Goal: Information Seeking & Learning: Learn about a topic

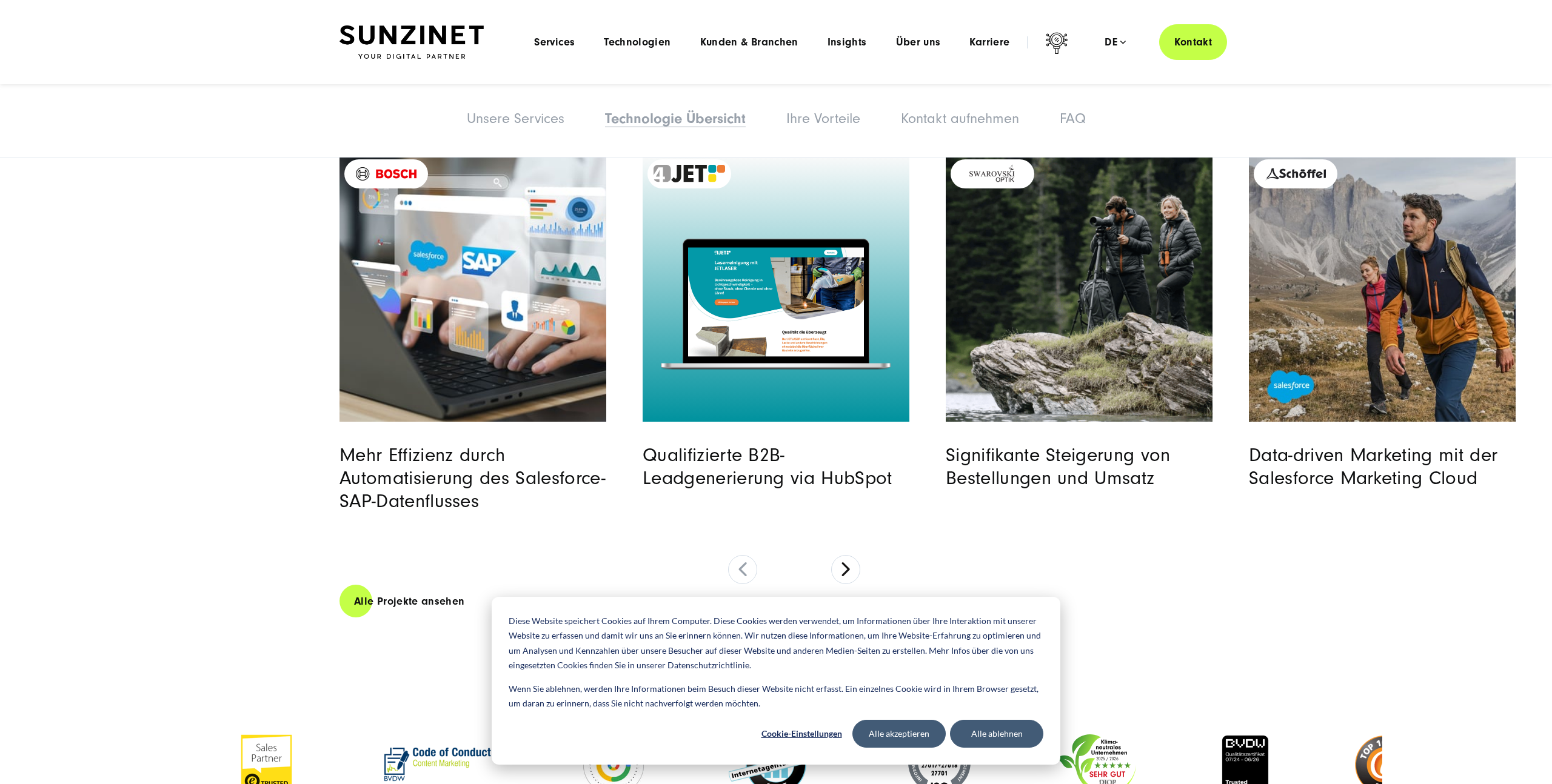
scroll to position [3168, 0]
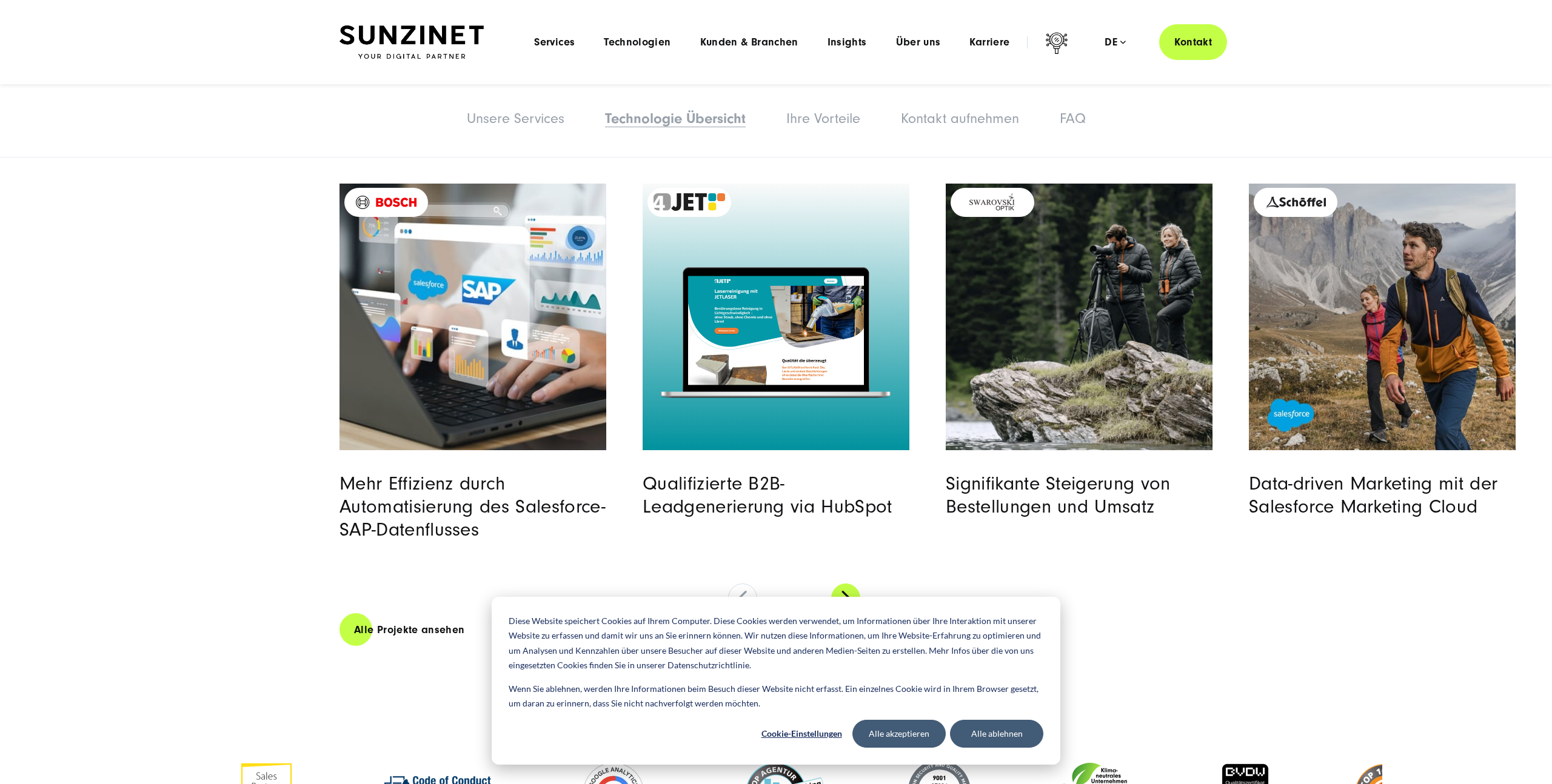
click at [843, 583] on button at bounding box center [846, 598] width 29 height 29
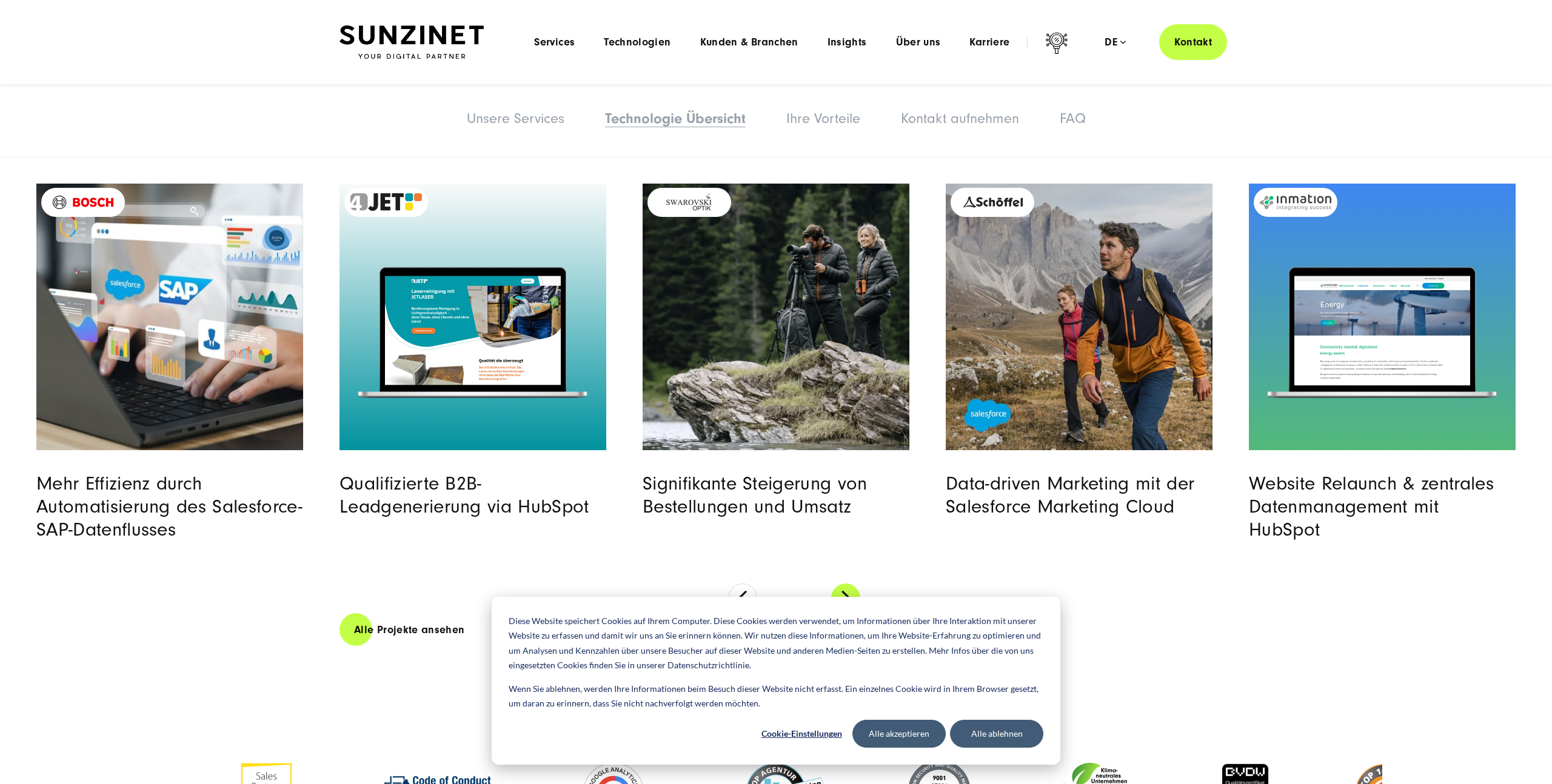
click at [843, 583] on button at bounding box center [846, 598] width 29 height 29
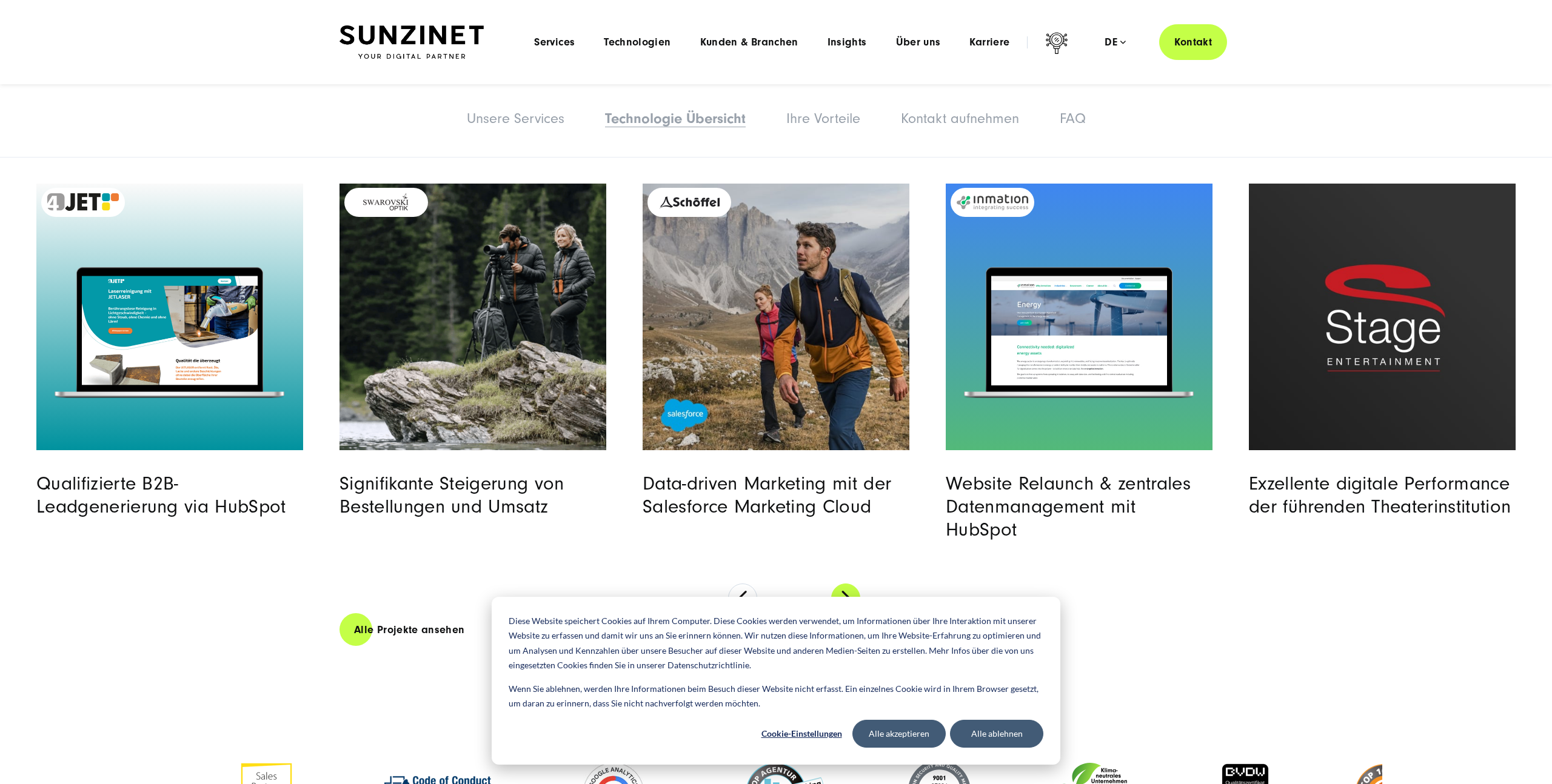
click at [843, 583] on button at bounding box center [846, 598] width 29 height 29
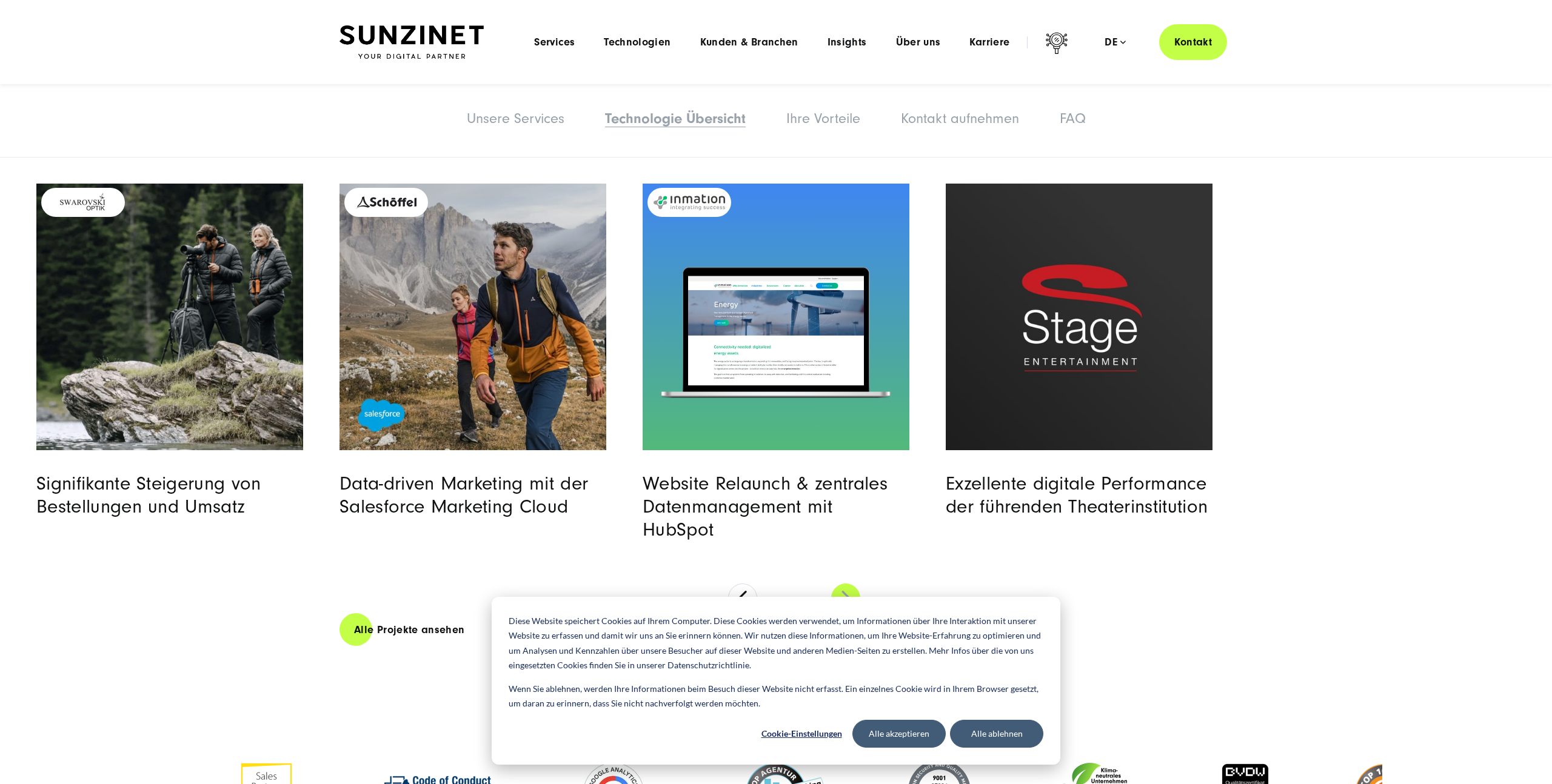
click at [843, 583] on button at bounding box center [846, 598] width 29 height 29
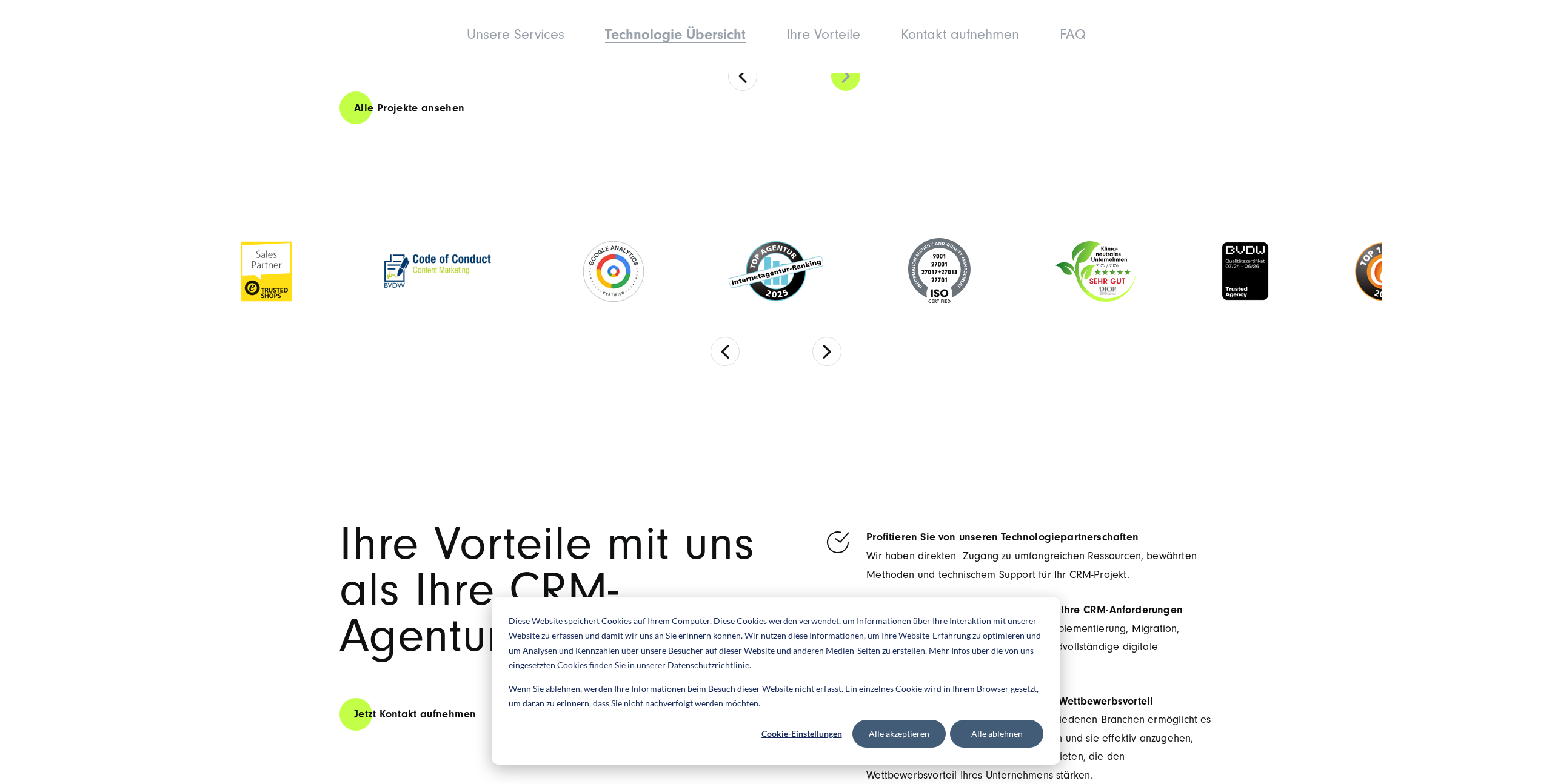
scroll to position [3691, 0]
click at [829, 337] on button "Next" at bounding box center [827, 351] width 29 height 29
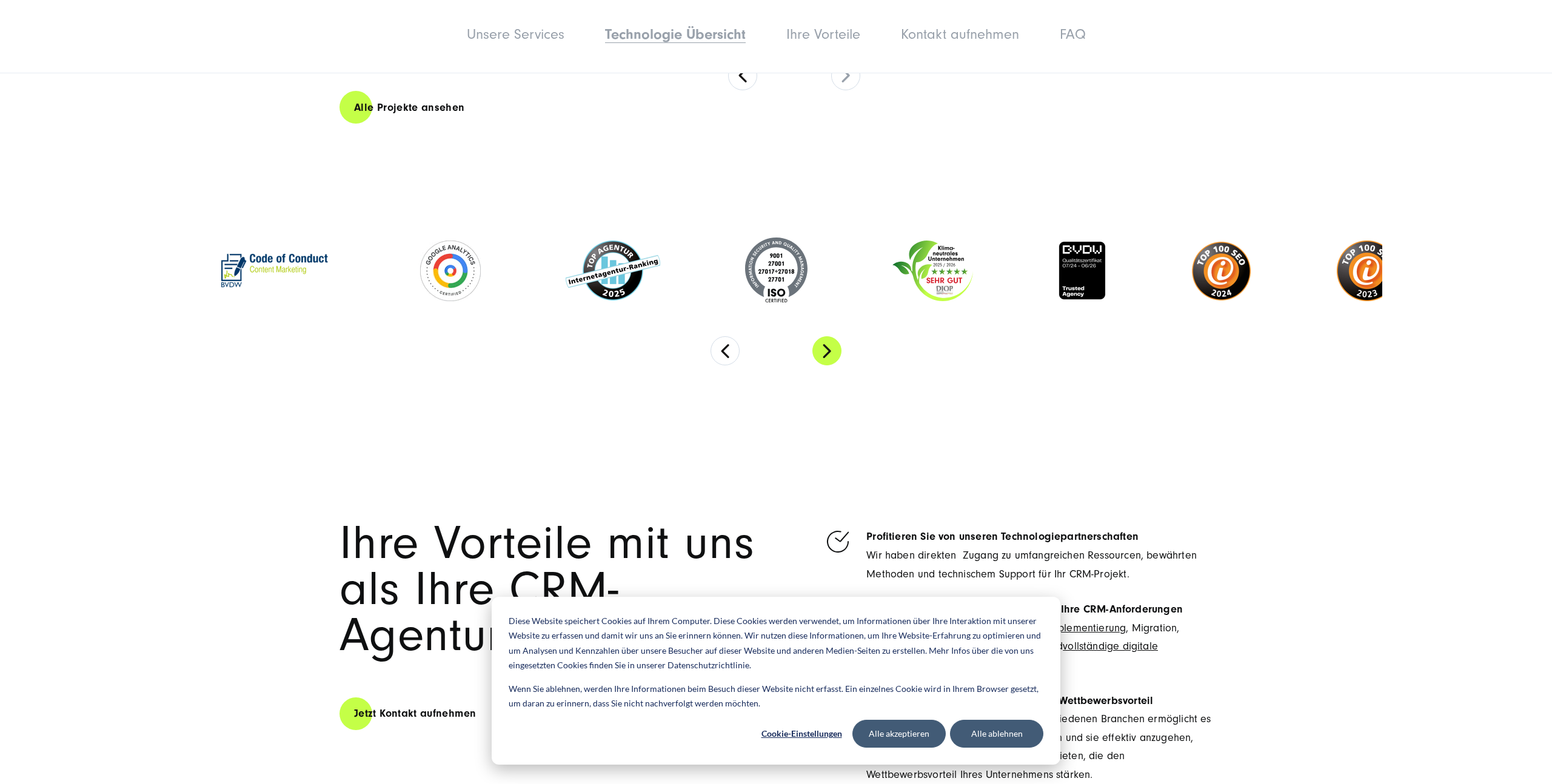
click at [829, 337] on button "Next" at bounding box center [827, 351] width 29 height 29
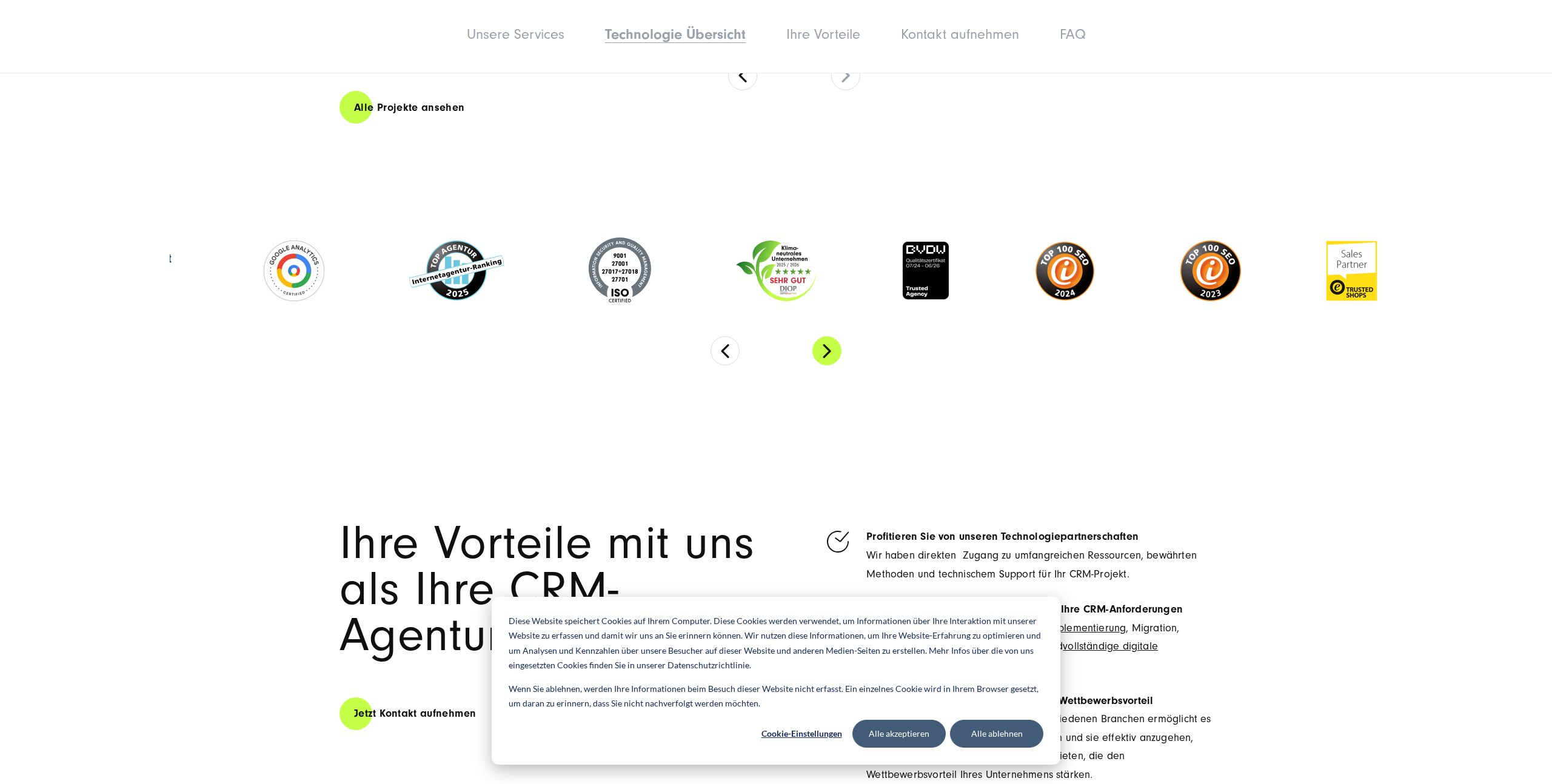
click at [829, 337] on button "Next" at bounding box center [827, 351] width 29 height 29
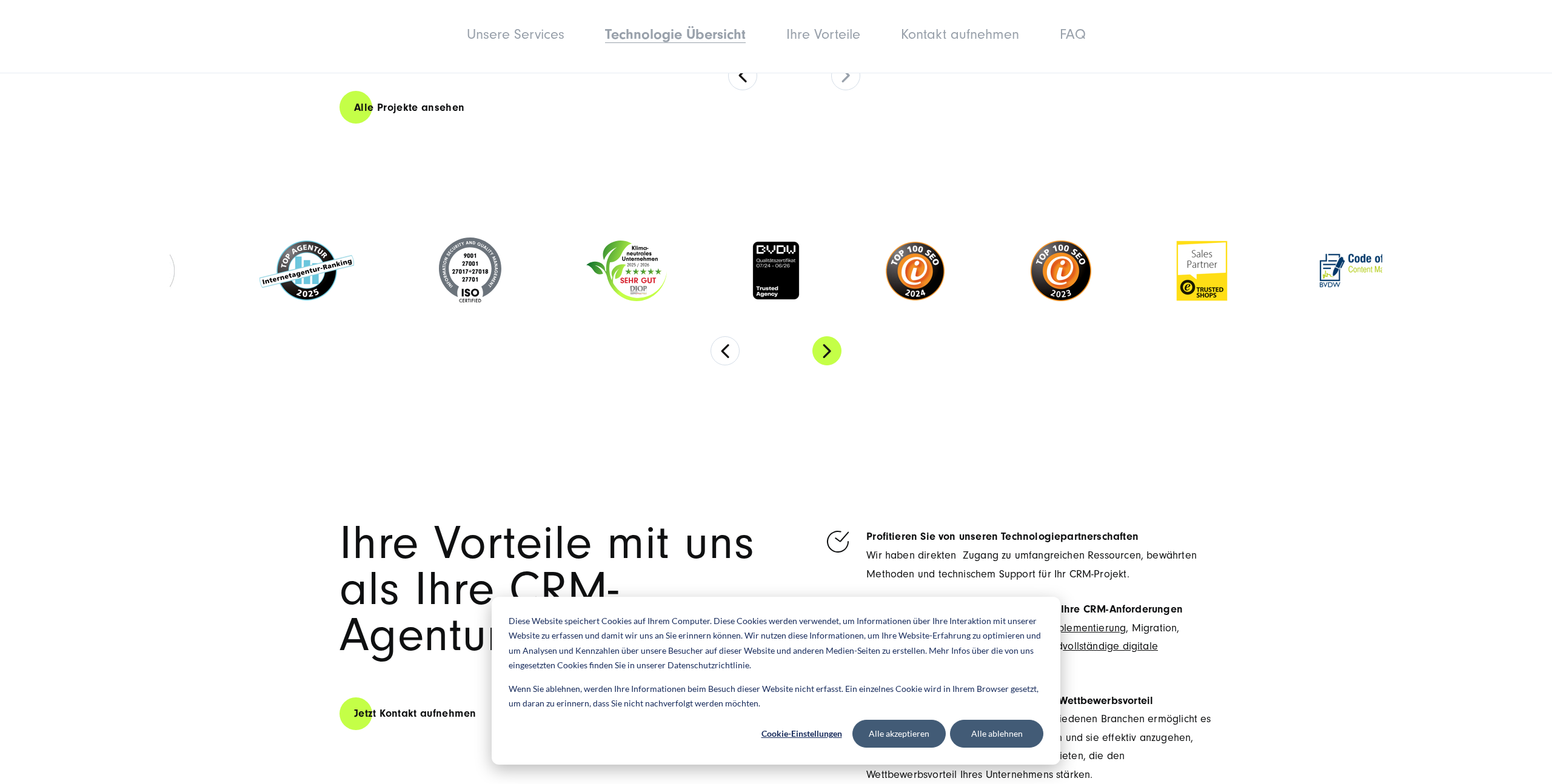
click at [829, 337] on button "Next" at bounding box center [827, 351] width 29 height 29
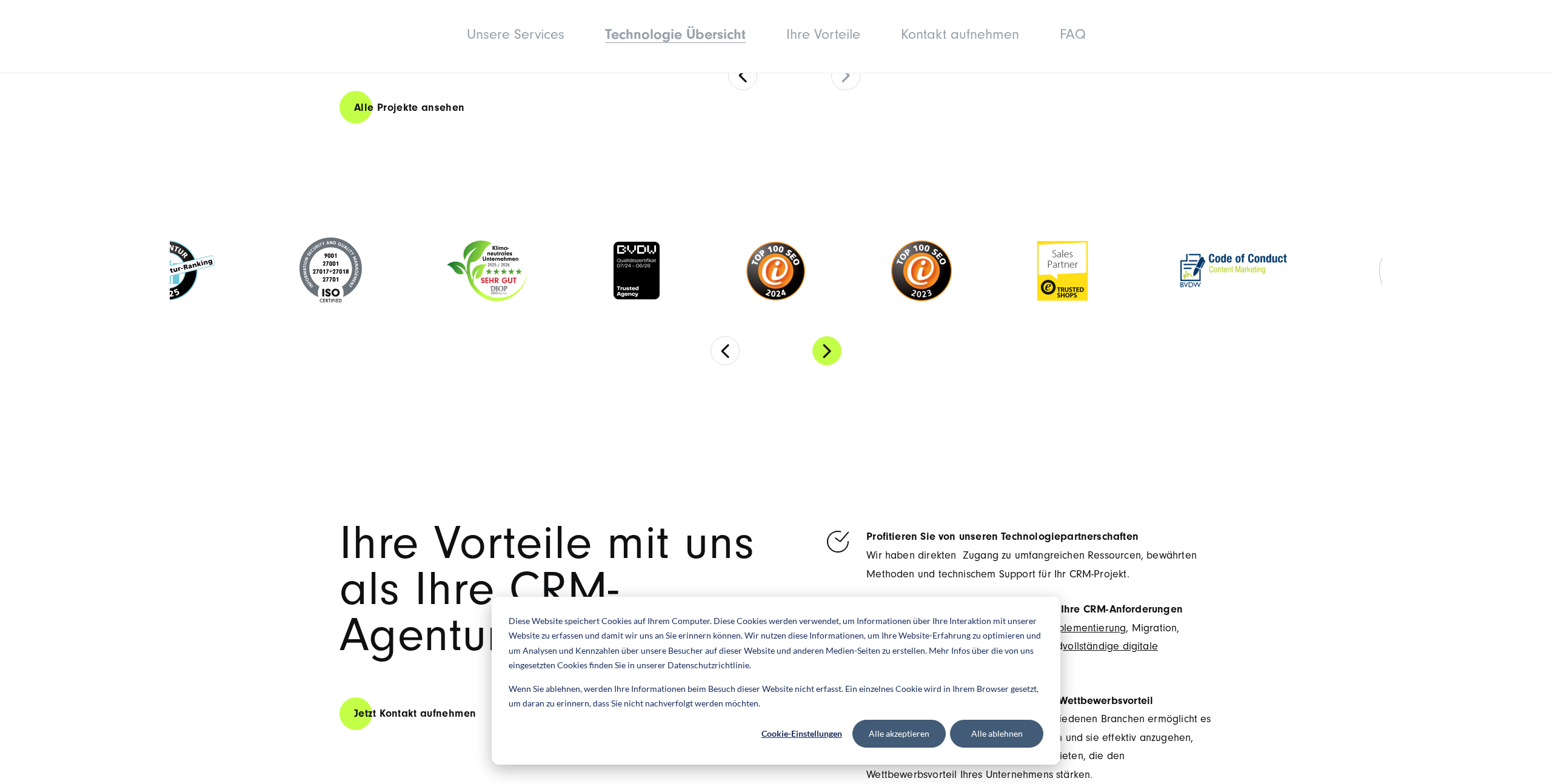
click at [829, 337] on button "Next" at bounding box center [827, 351] width 29 height 29
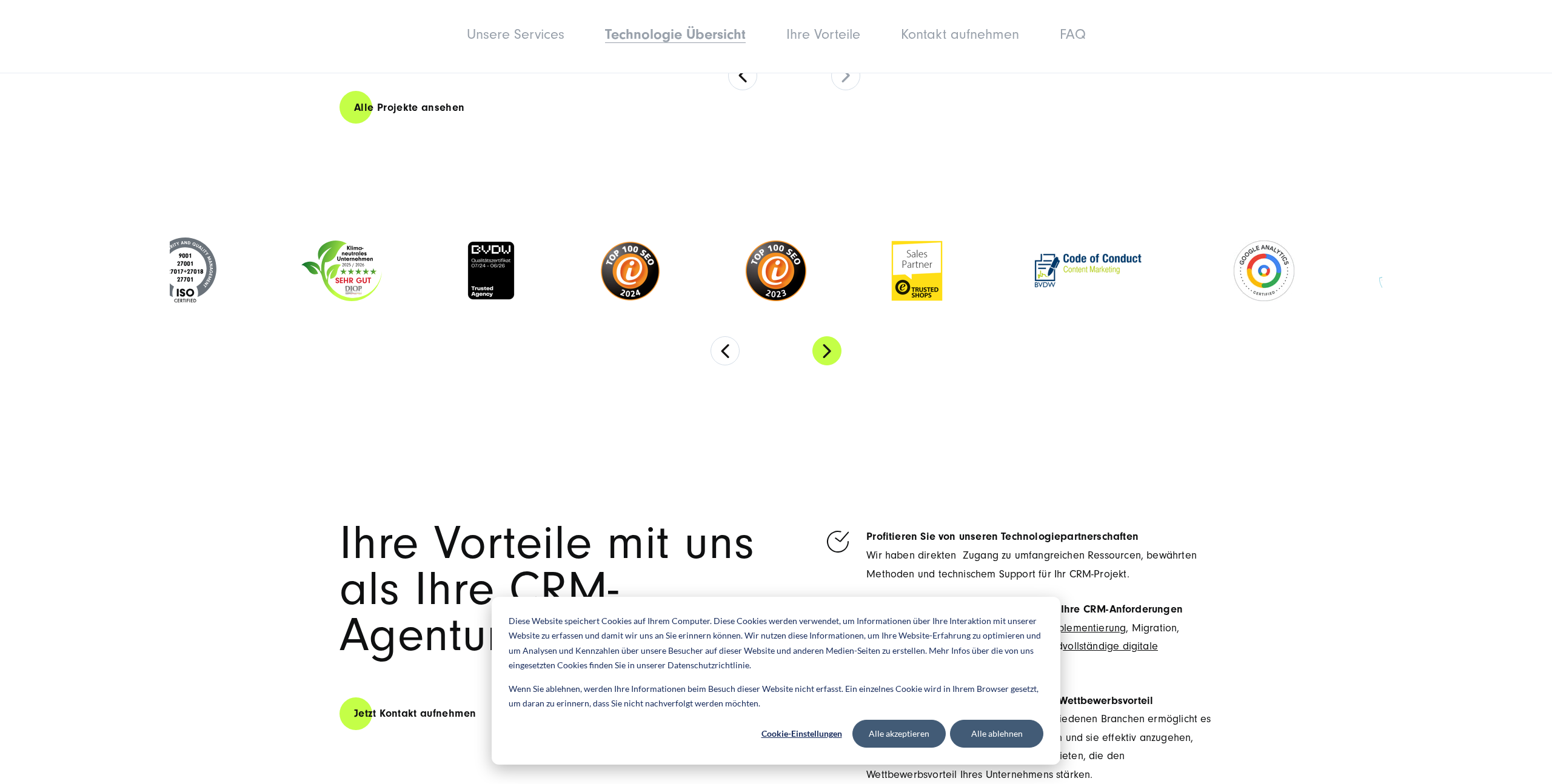
click at [829, 337] on button "Next" at bounding box center [827, 351] width 29 height 29
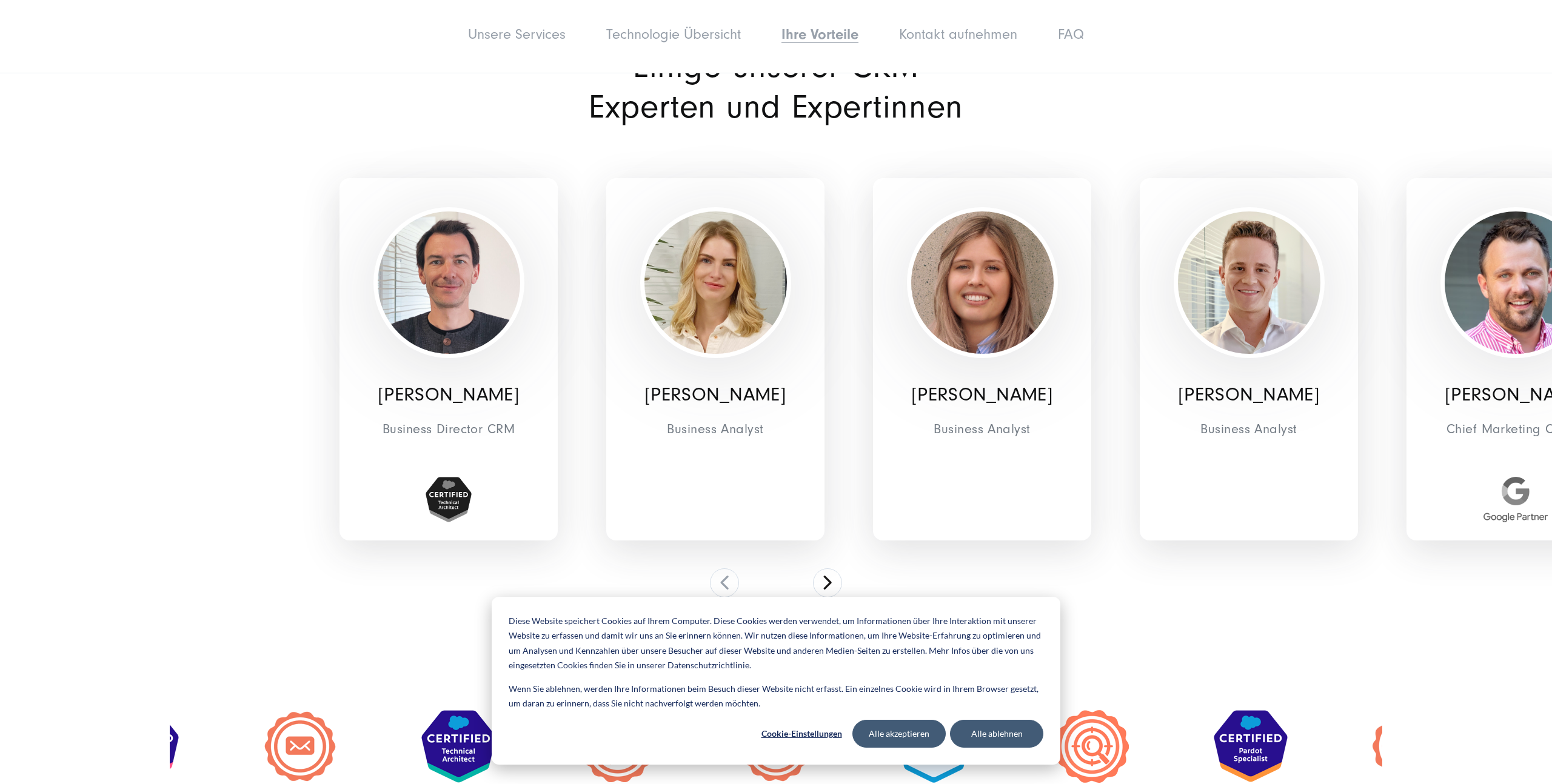
scroll to position [4679, 0]
click at [827, 568] on button at bounding box center [828, 583] width 29 height 29
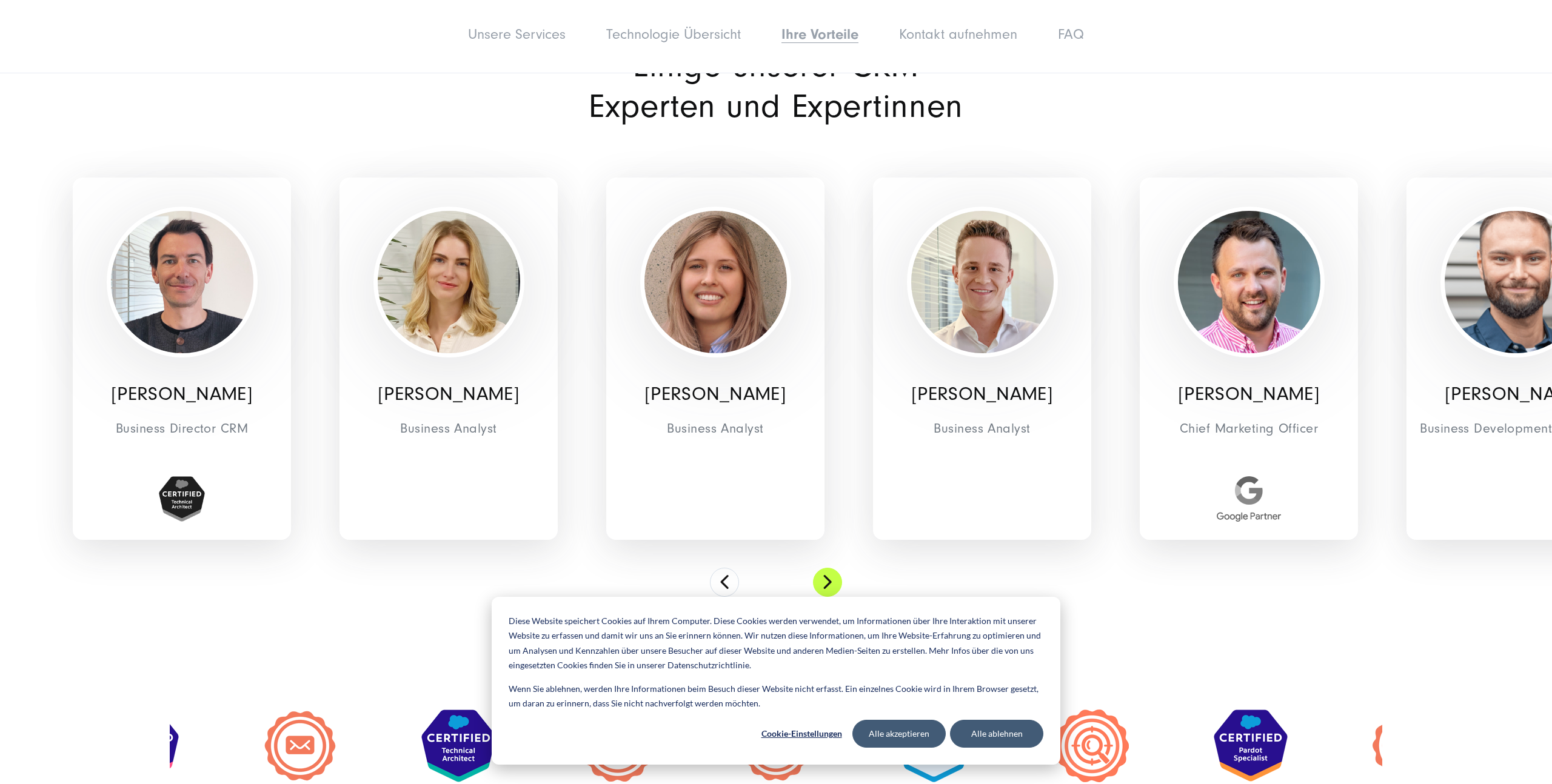
click at [827, 568] on button at bounding box center [828, 583] width 29 height 29
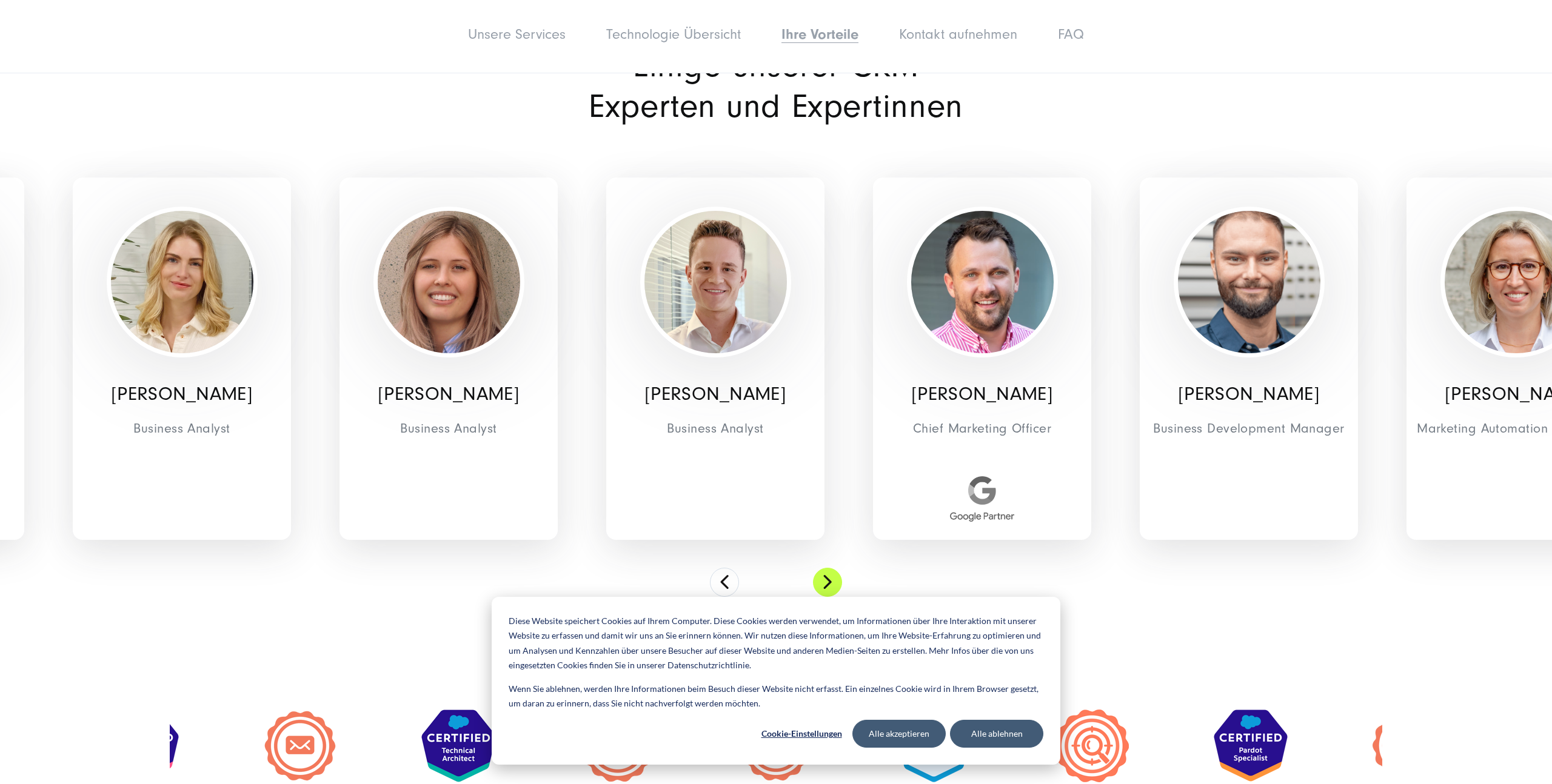
click at [827, 568] on button at bounding box center [828, 583] width 29 height 29
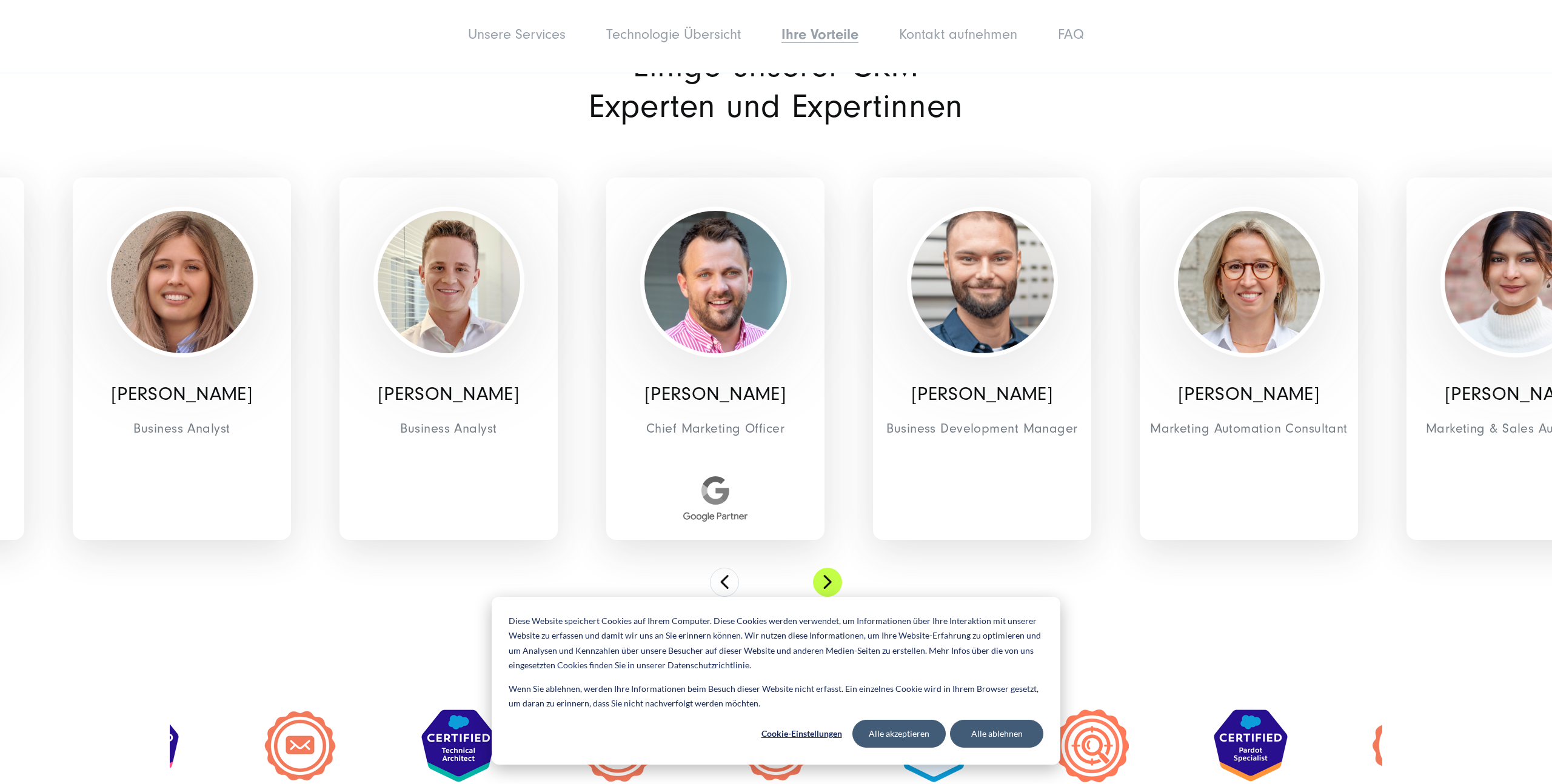
click at [827, 568] on button at bounding box center [828, 583] width 29 height 29
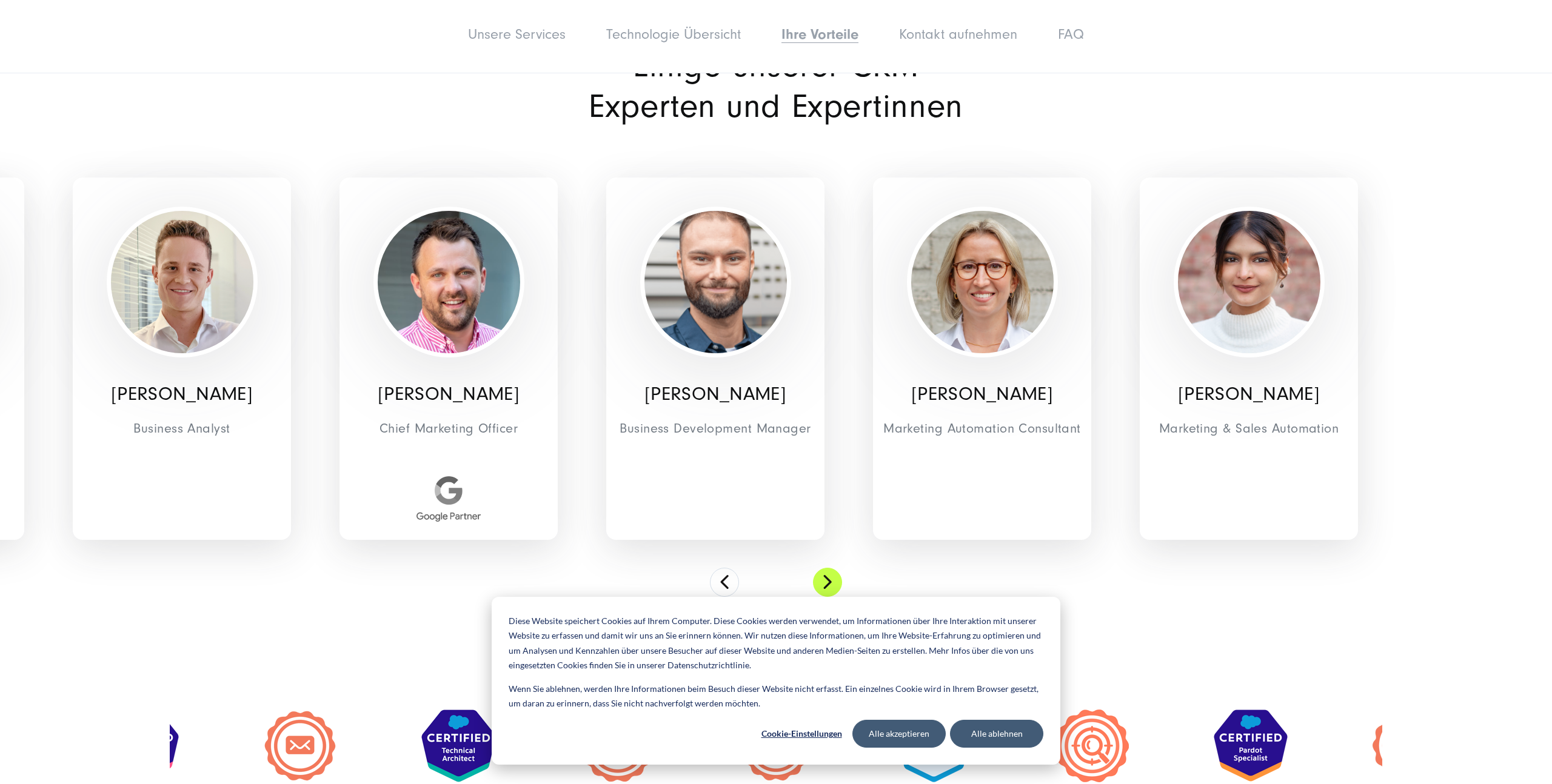
click at [827, 568] on button at bounding box center [828, 583] width 29 height 29
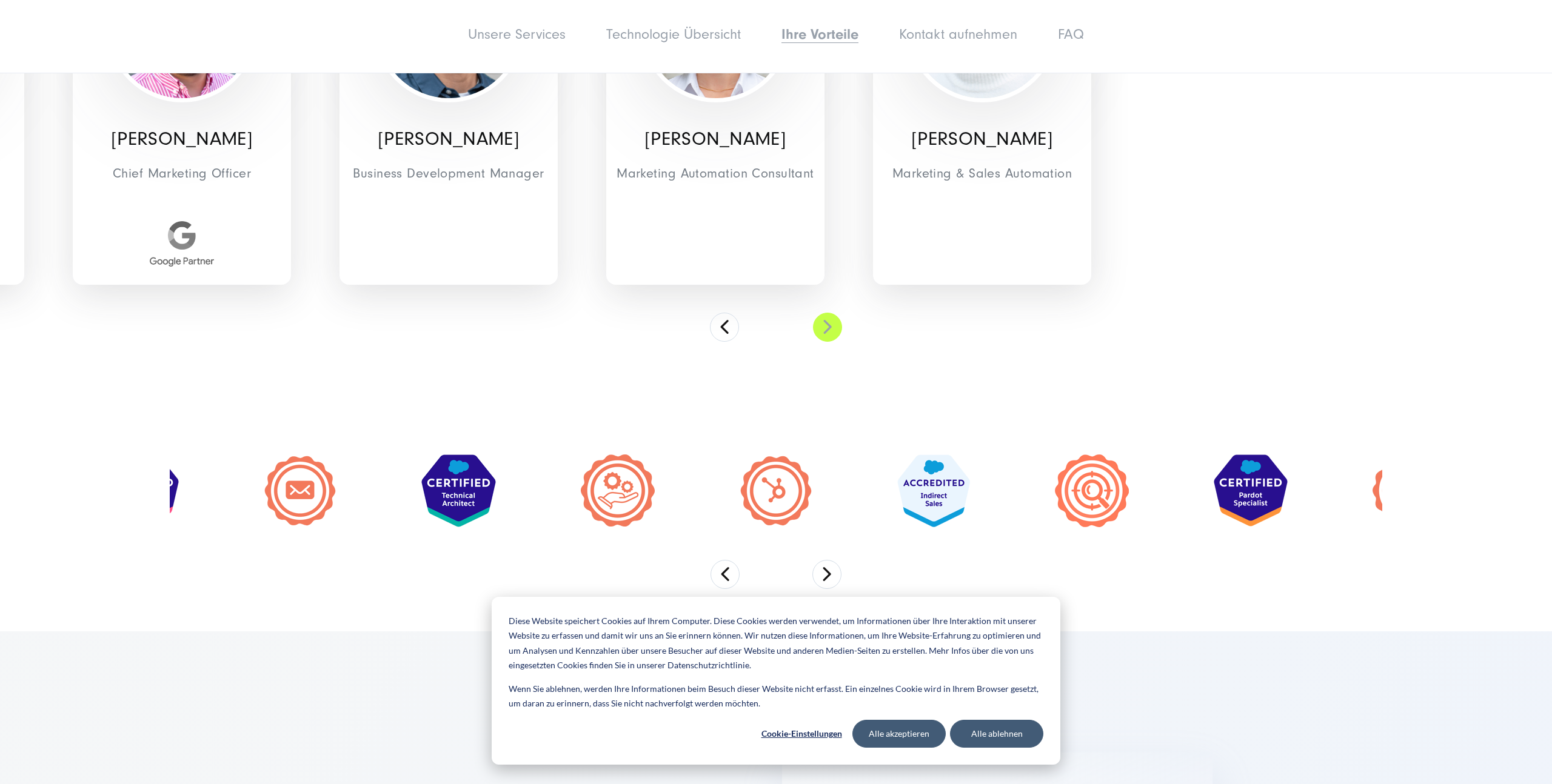
scroll to position [5032, 0]
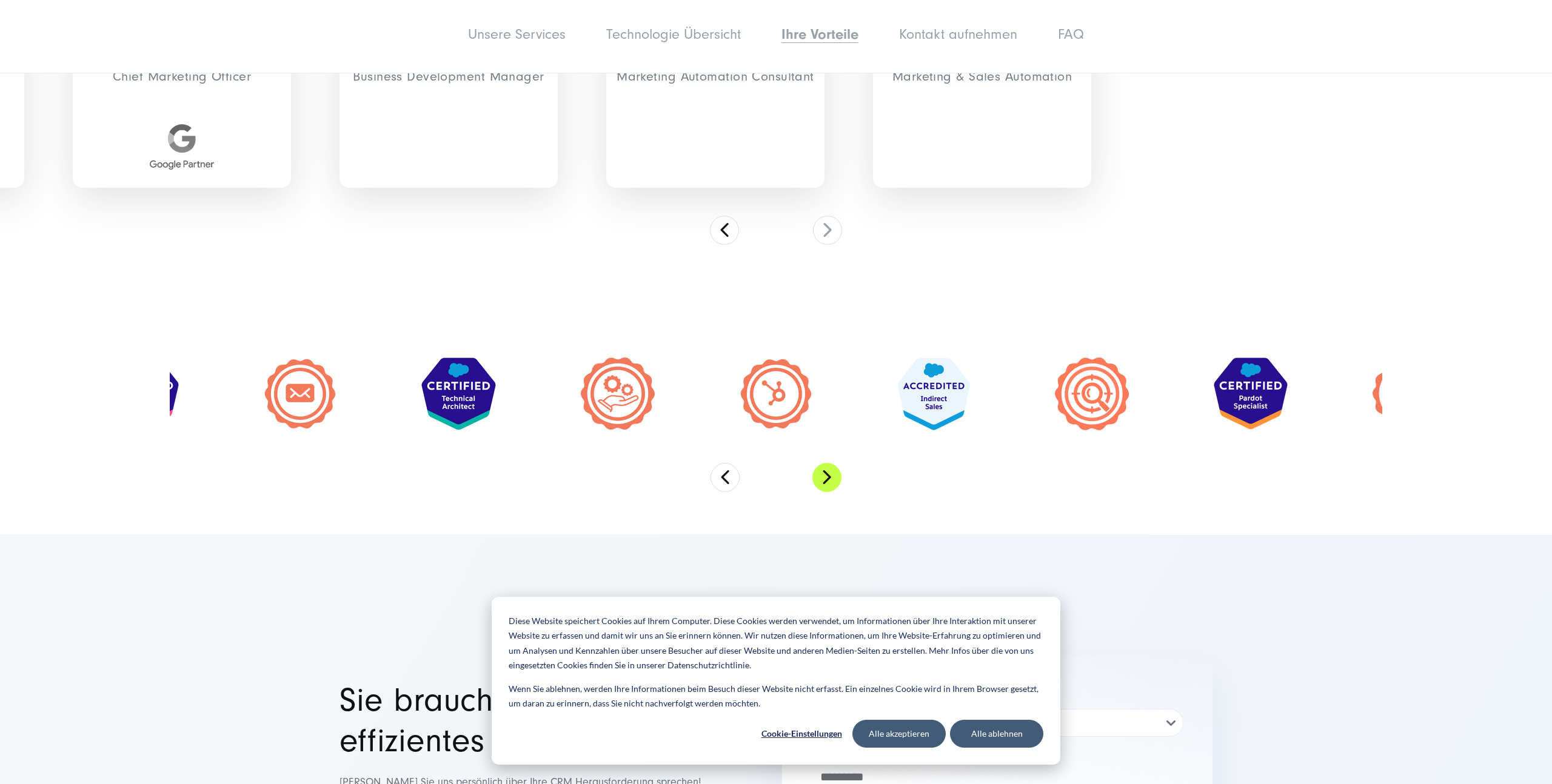
click at [841, 463] on button "Next" at bounding box center [827, 478] width 29 height 29
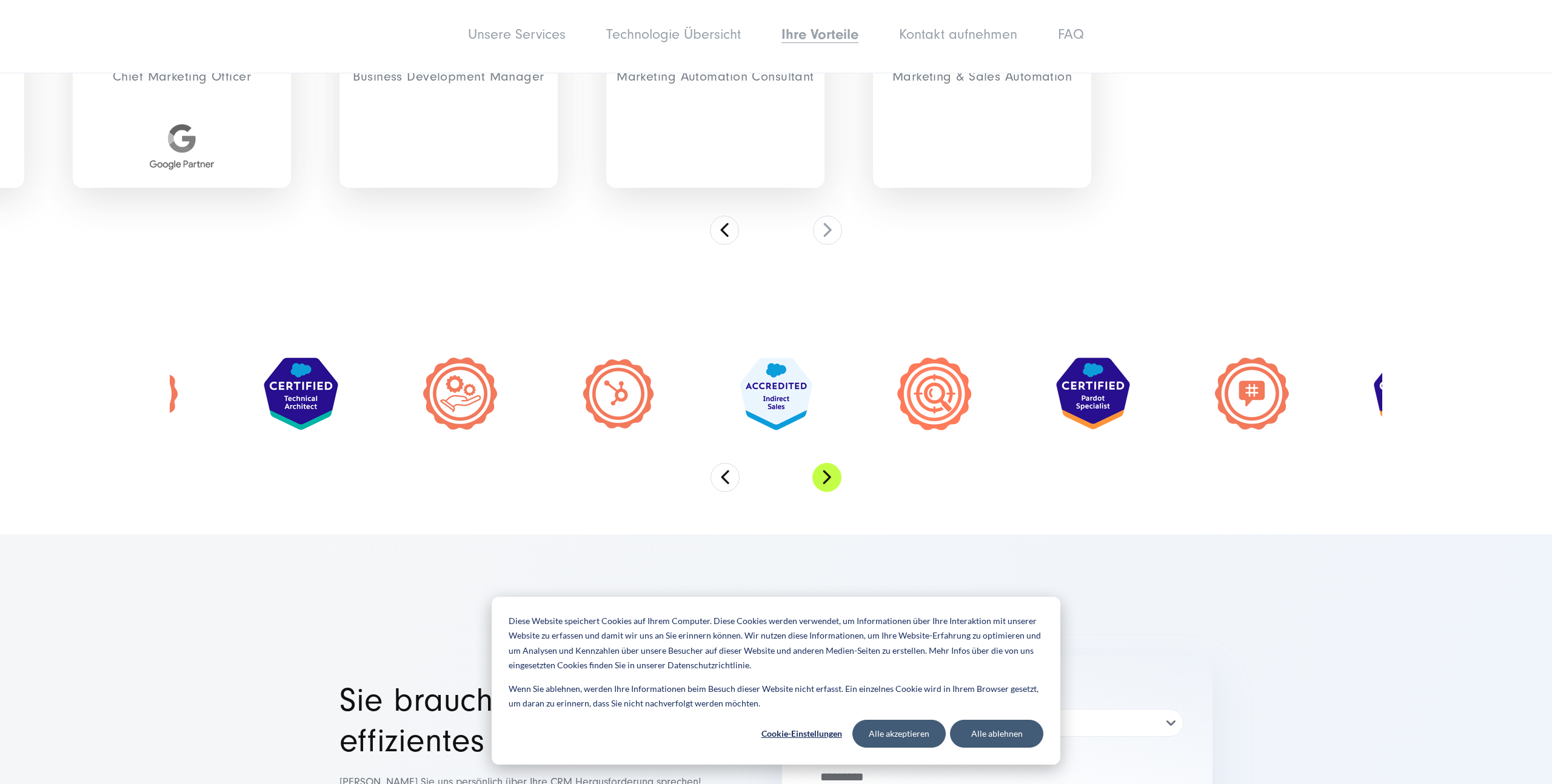
click at [841, 463] on button "Next" at bounding box center [827, 478] width 29 height 29
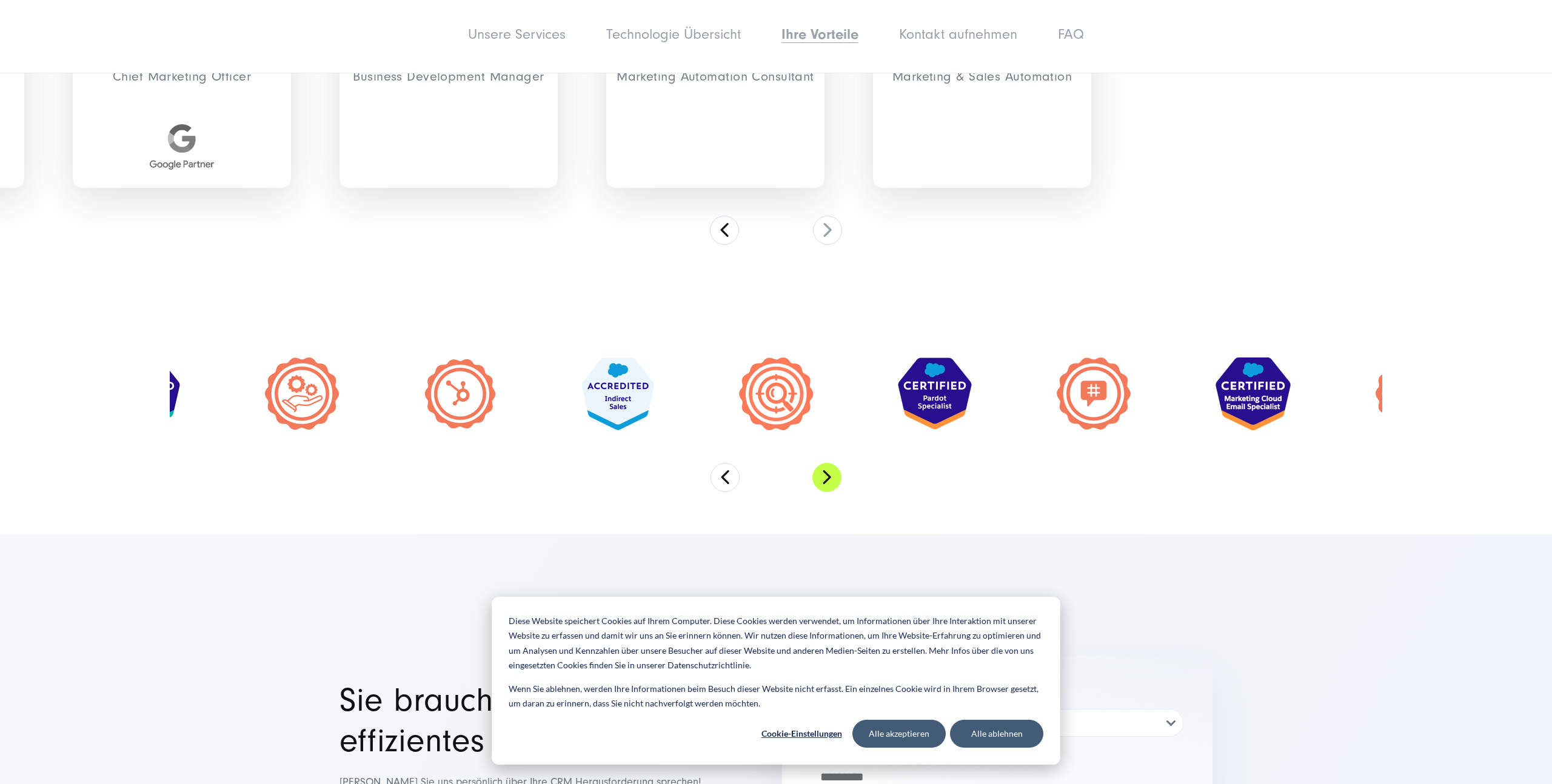
click at [841, 463] on button "Next" at bounding box center [827, 478] width 29 height 29
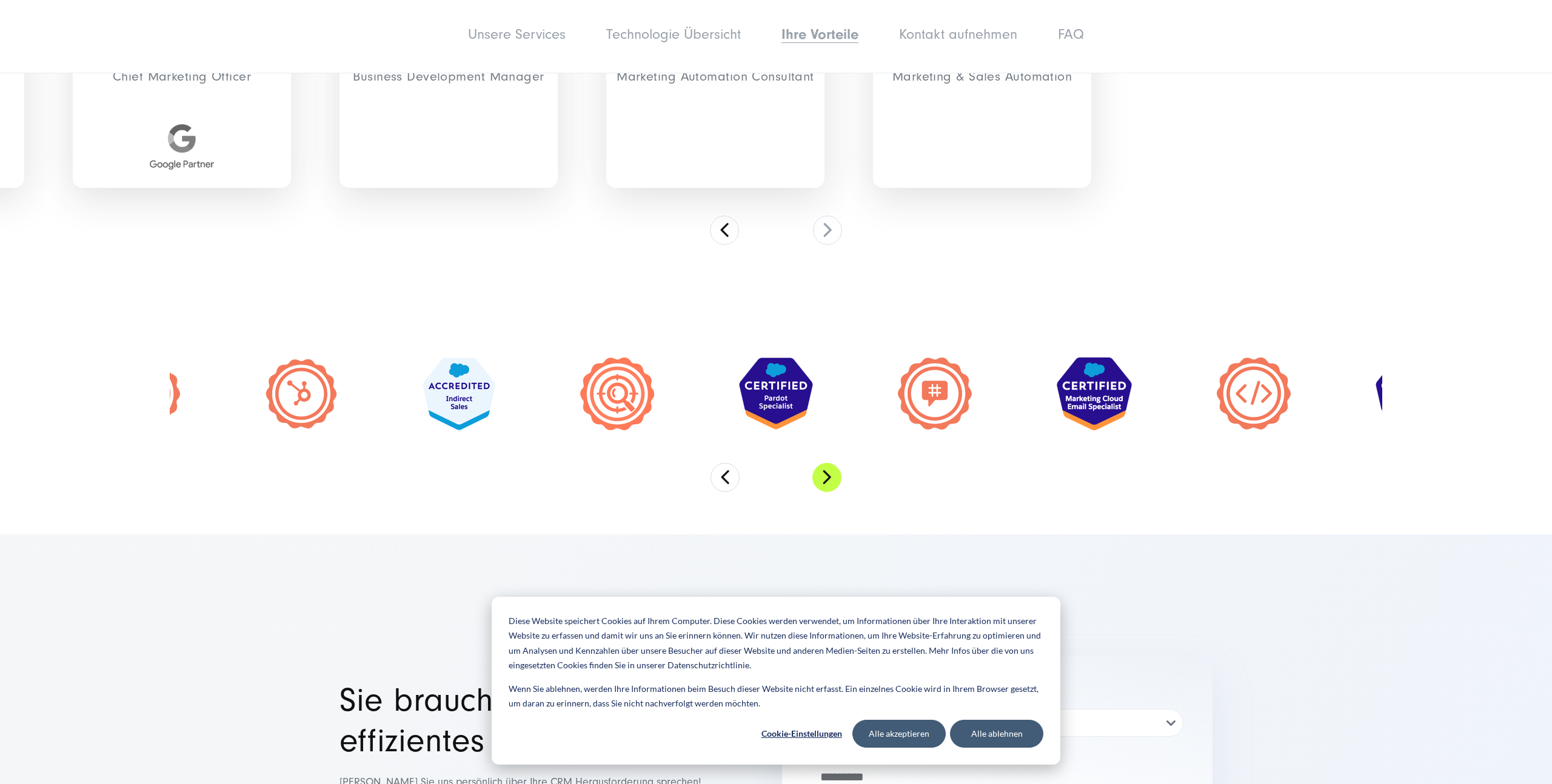
click at [841, 463] on button "Next" at bounding box center [827, 478] width 29 height 29
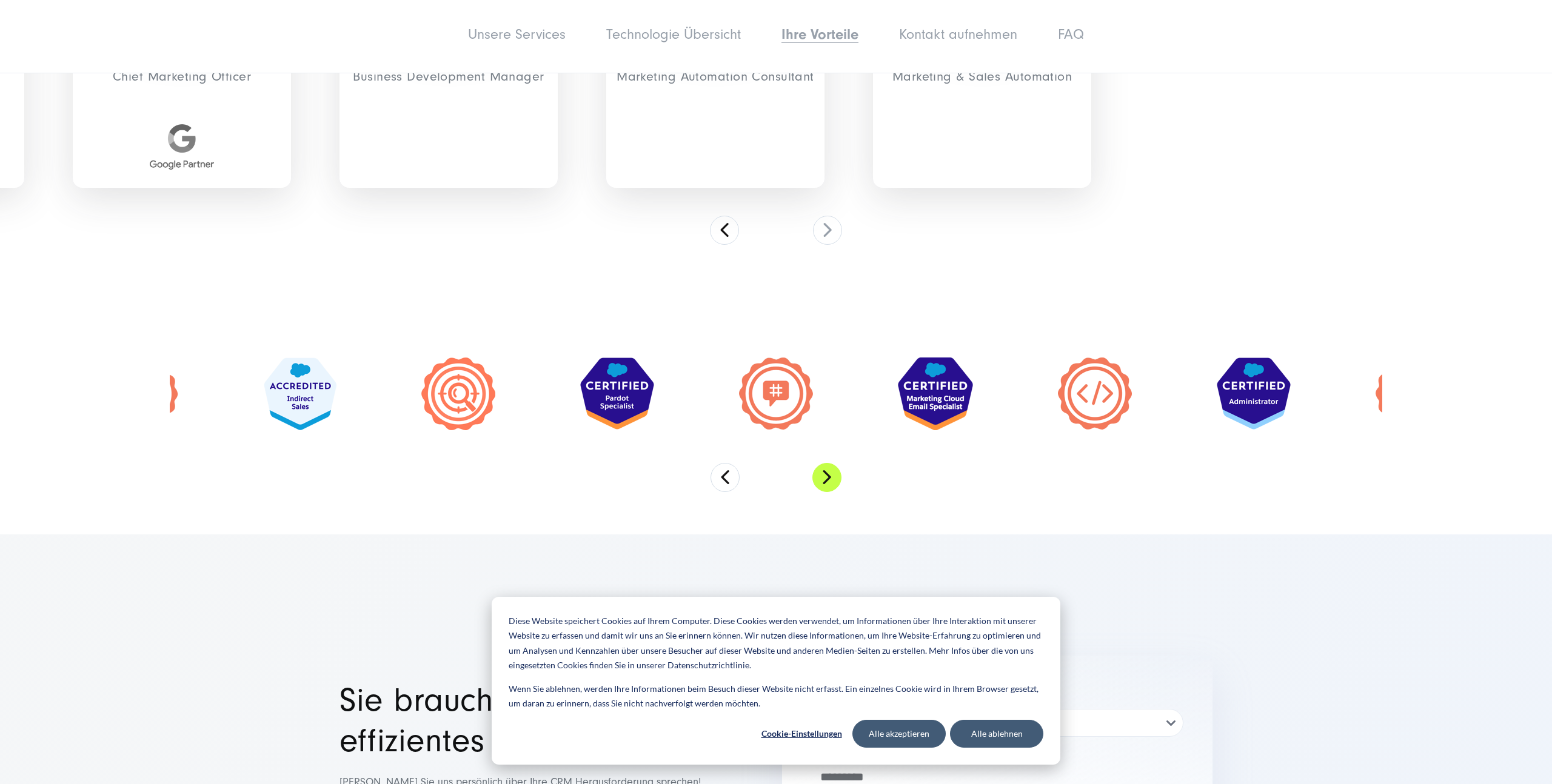
click at [823, 463] on button "Next" at bounding box center [827, 478] width 29 height 29
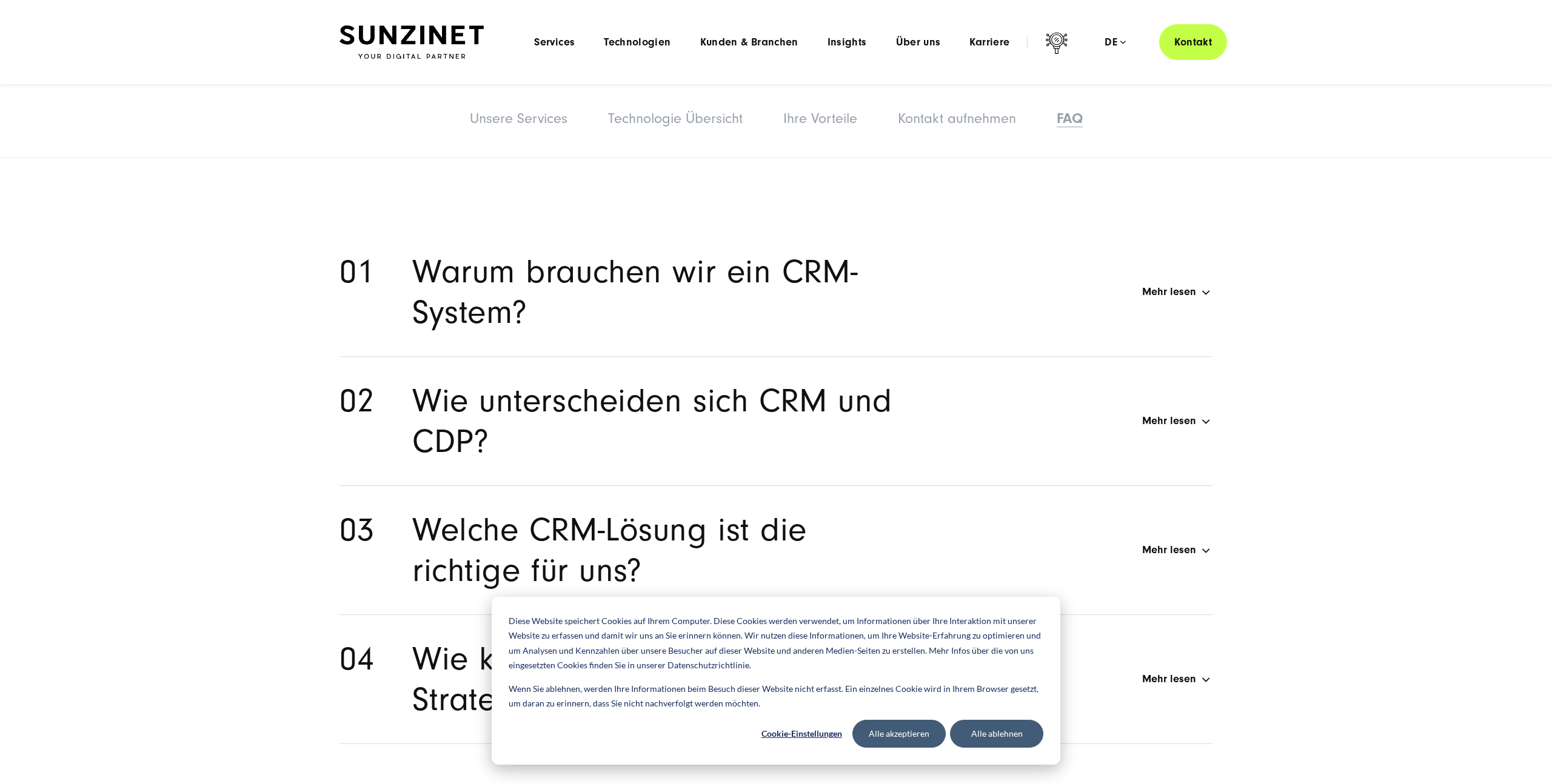
scroll to position [6592, 0]
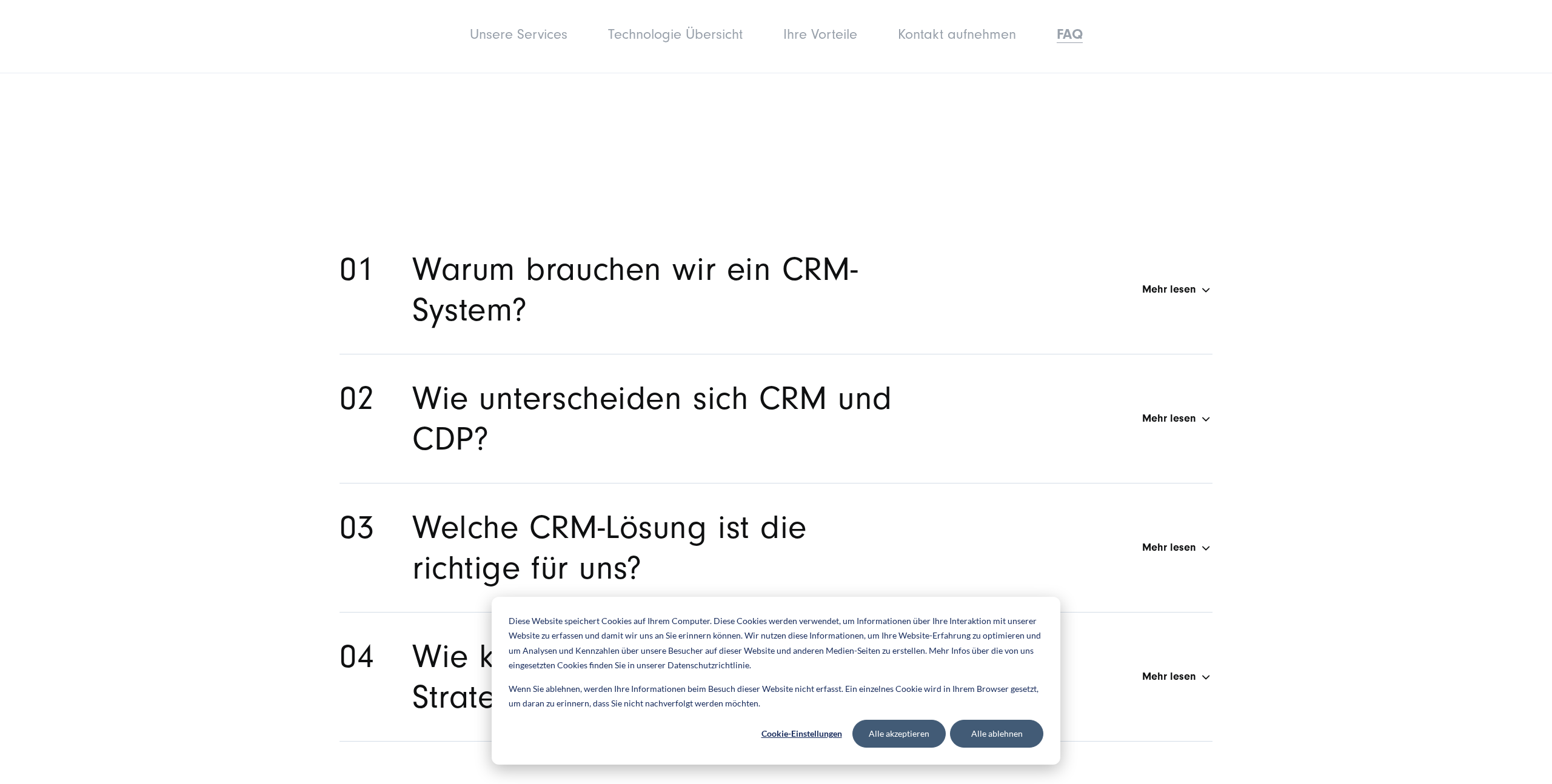
click at [875, 249] on h2 "Warum brauchen wir ein CRM-System?" at bounding box center [652, 289] width 480 height 81
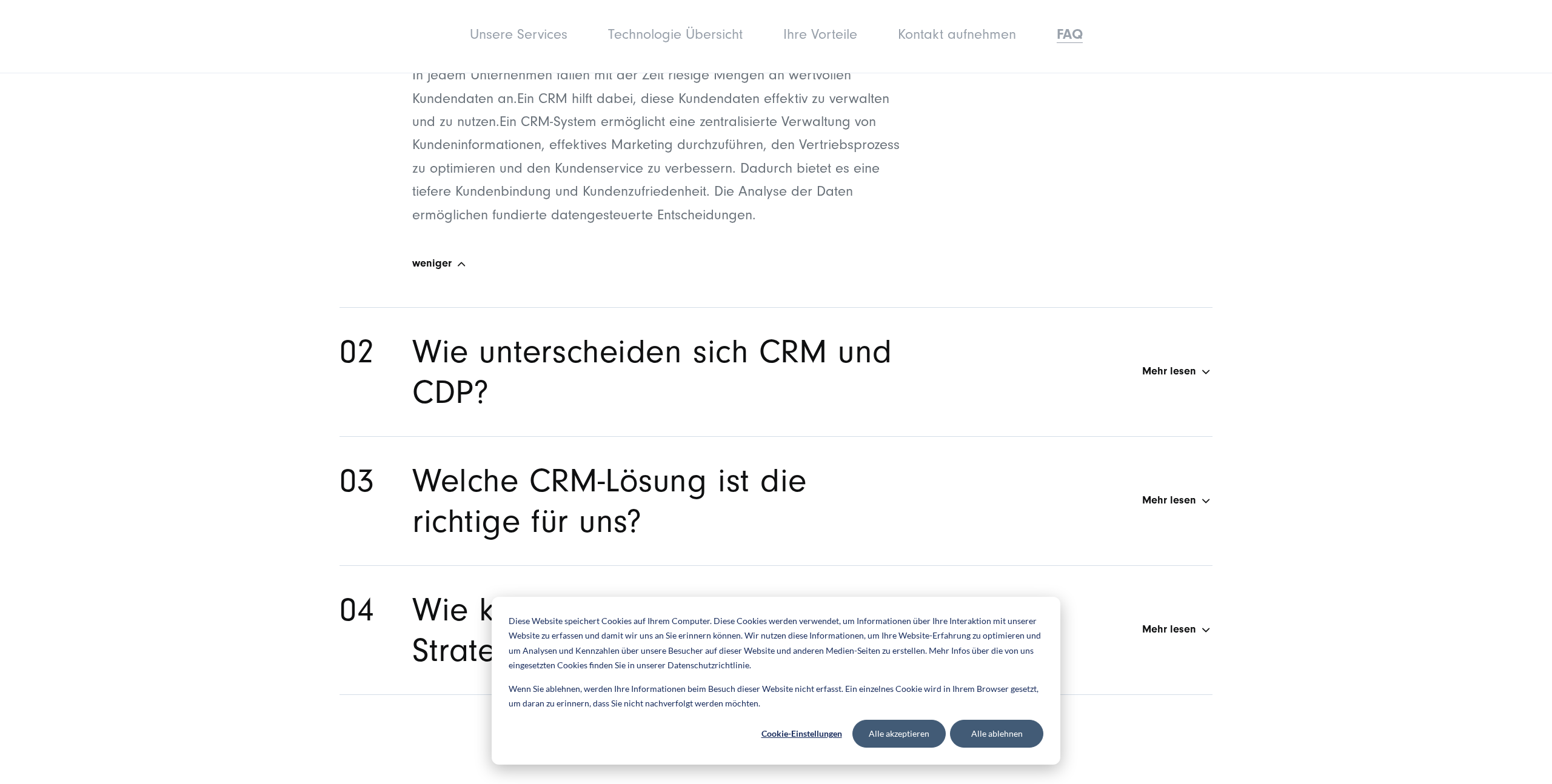
scroll to position [6882, 0]
click at [870, 331] on h2 "Wie unterscheiden sich CRM und CDP?" at bounding box center [652, 371] width 480 height 81
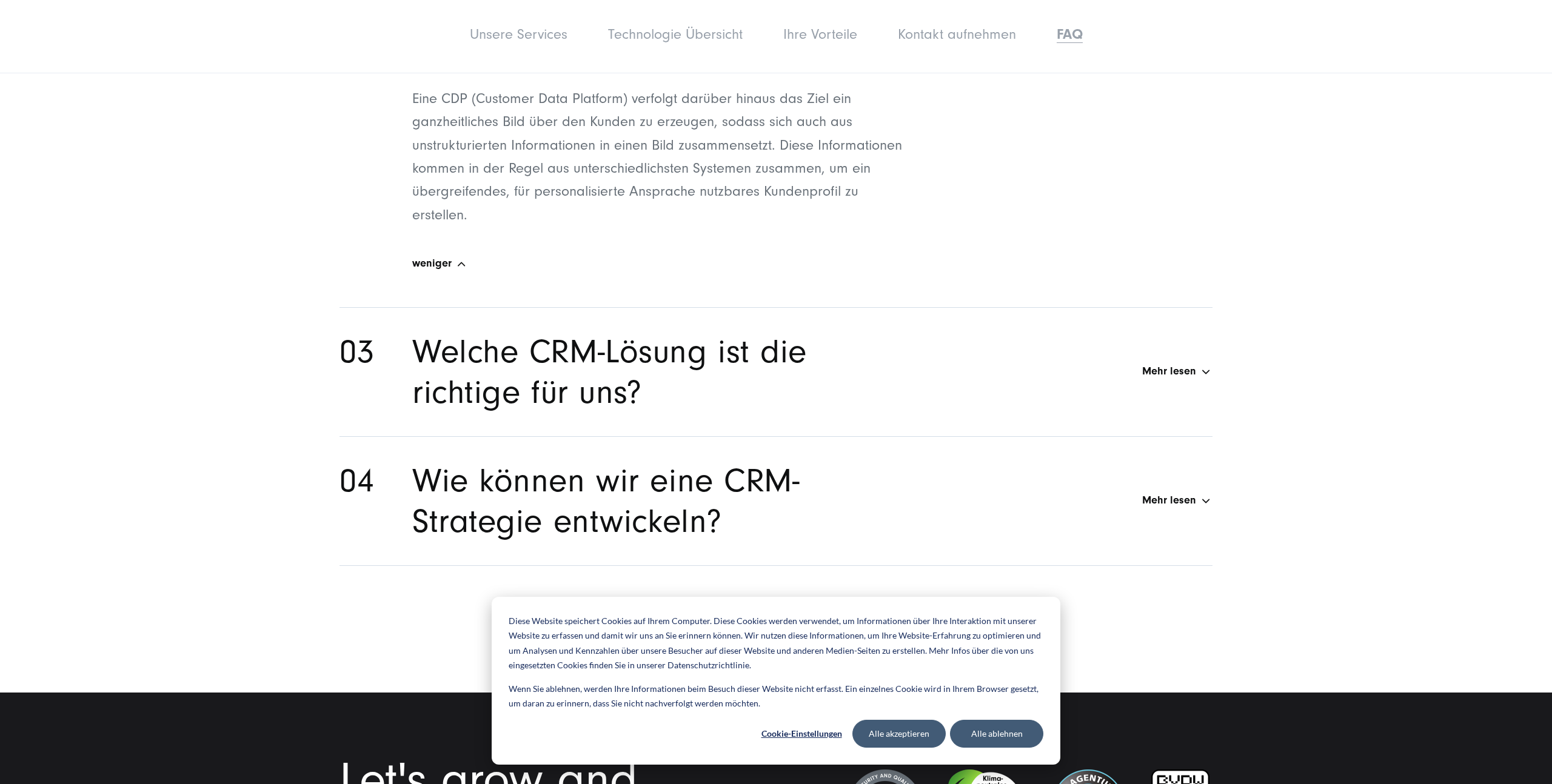
click at [867, 331] on h2 "Welche CRM-Lösung ist die richtige für uns?" at bounding box center [652, 372] width 480 height 81
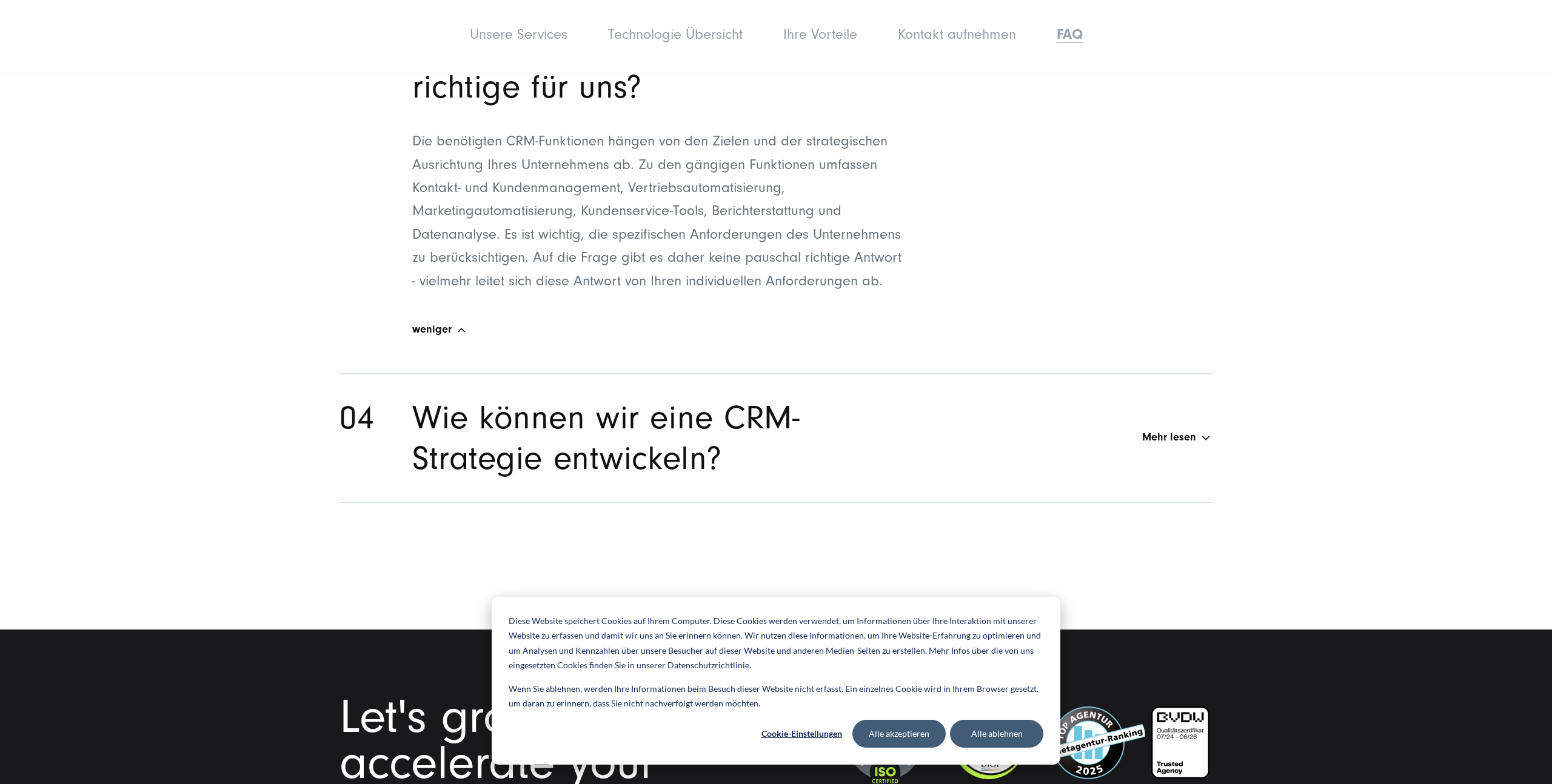
scroll to position [7088, 0]
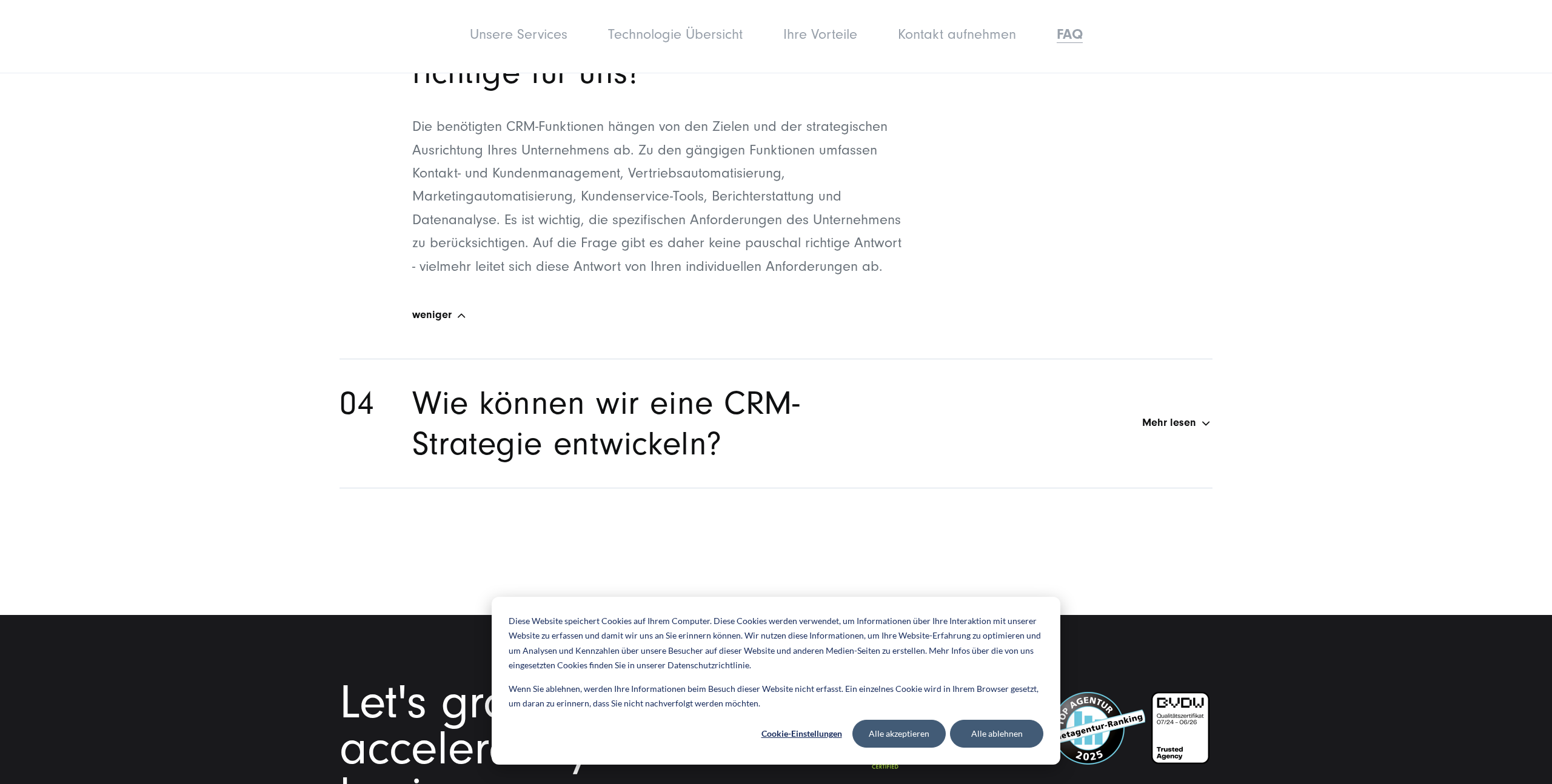
click at [842, 359] on li "Wie können wir eine CRM-Strategie entwickeln? Mehr lesen The required CRM funct…" at bounding box center [776, 424] width 873 height 129
click at [843, 383] on h2 "Wie können wir eine CRM-Strategie entwickeln?" at bounding box center [652, 423] width 480 height 81
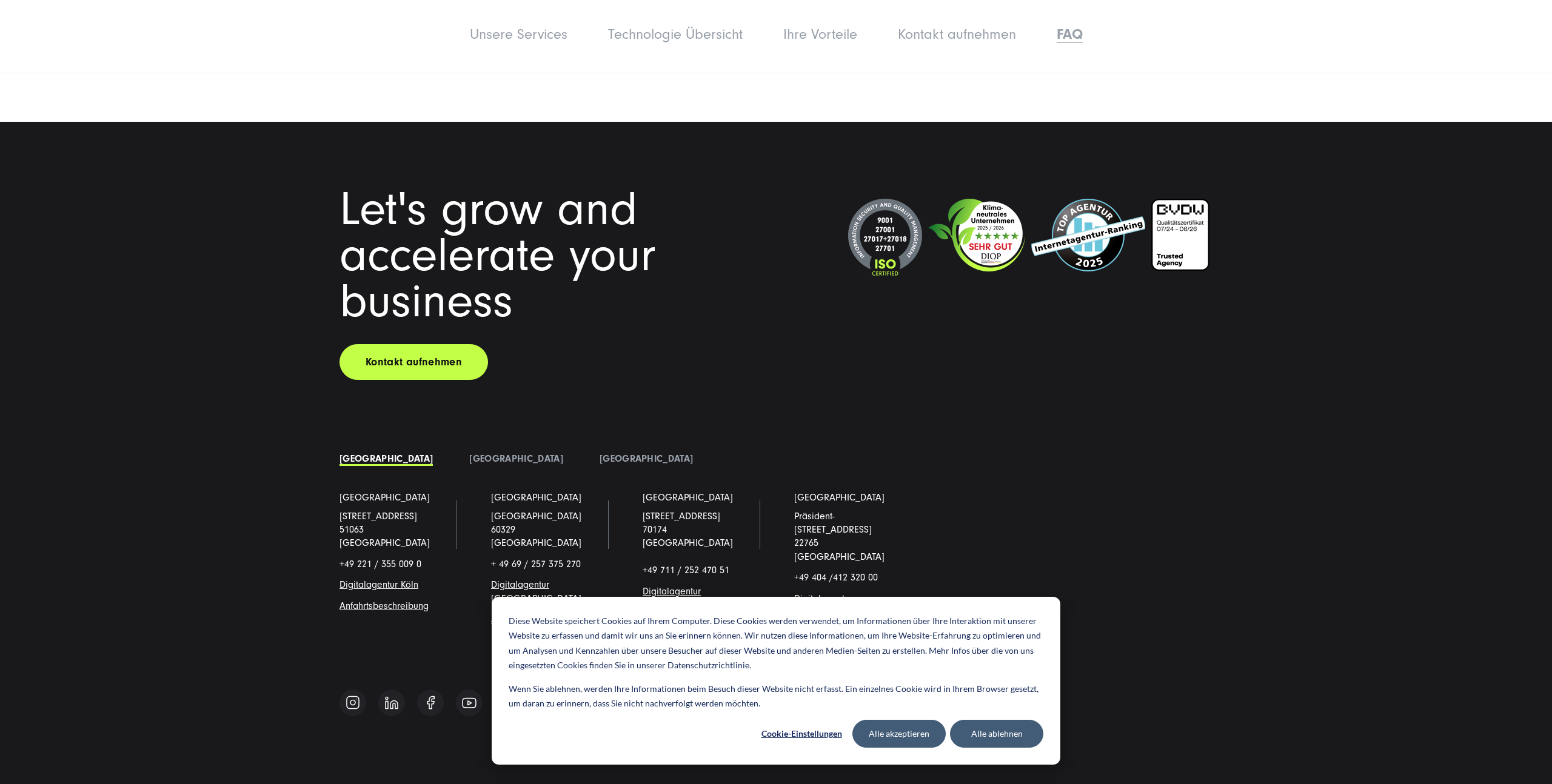
scroll to position [7773, 0]
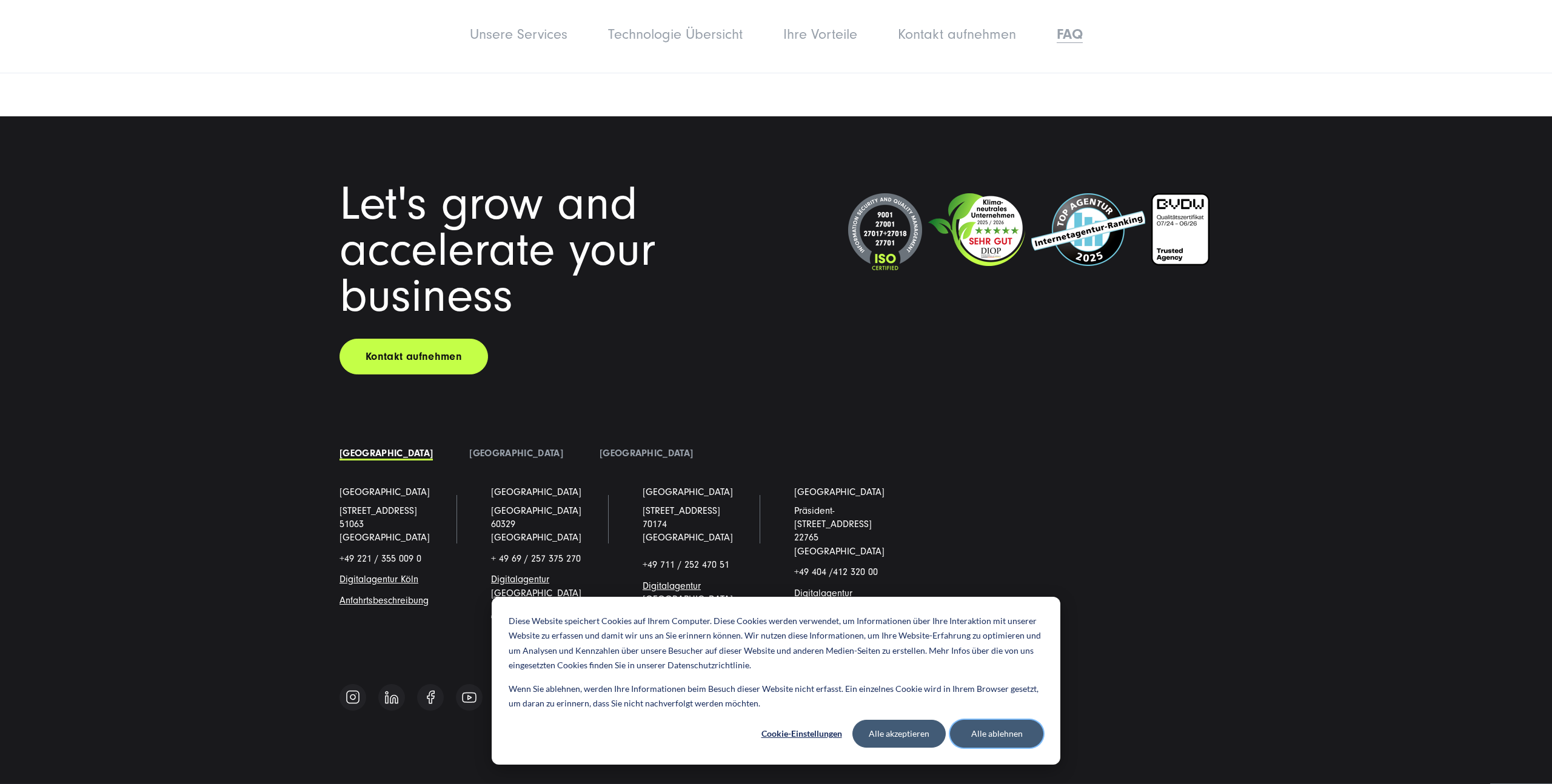
click at [979, 737] on button "Alle ablehnen" at bounding box center [996, 734] width 93 height 28
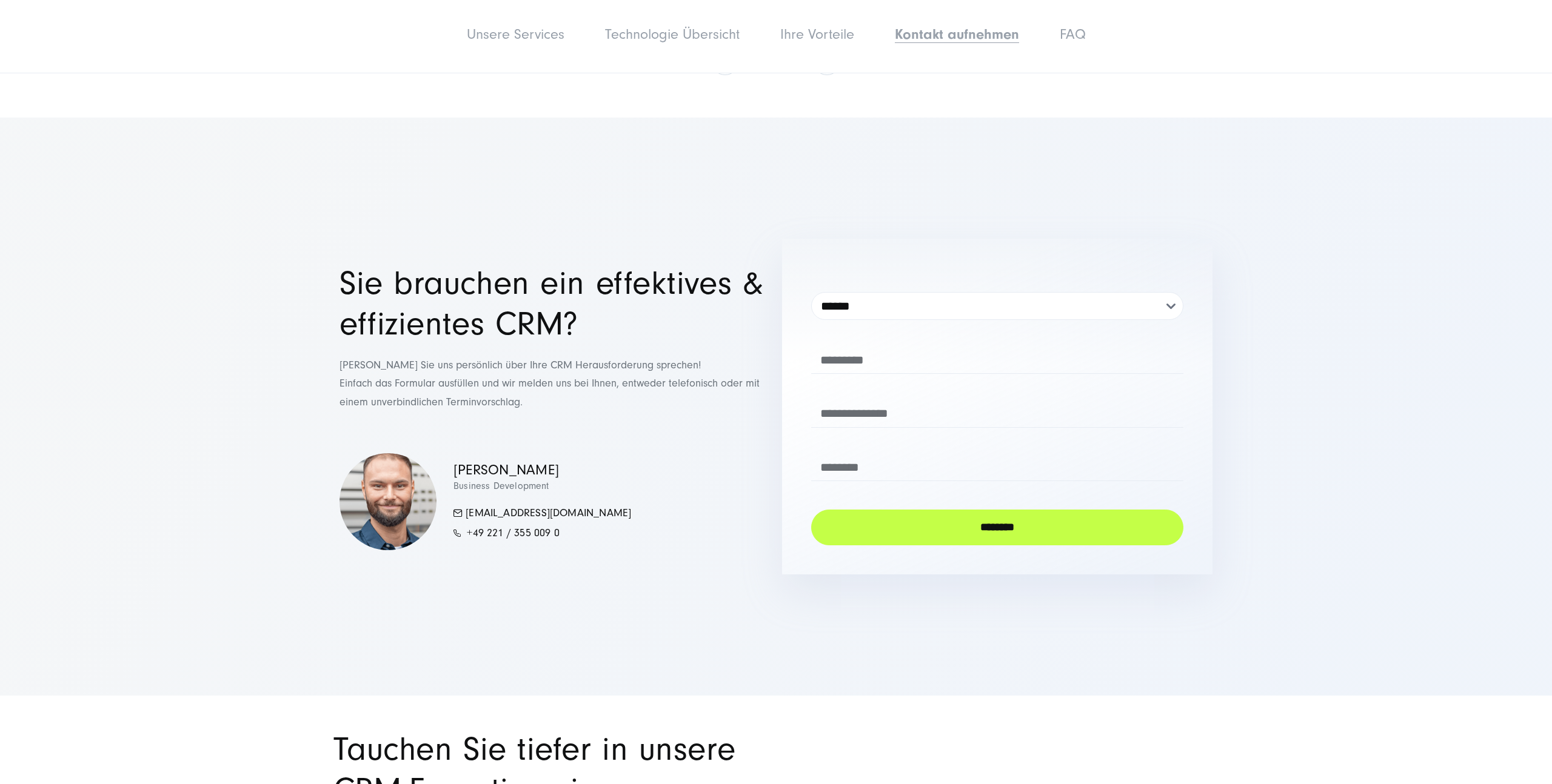
scroll to position [5518, 0]
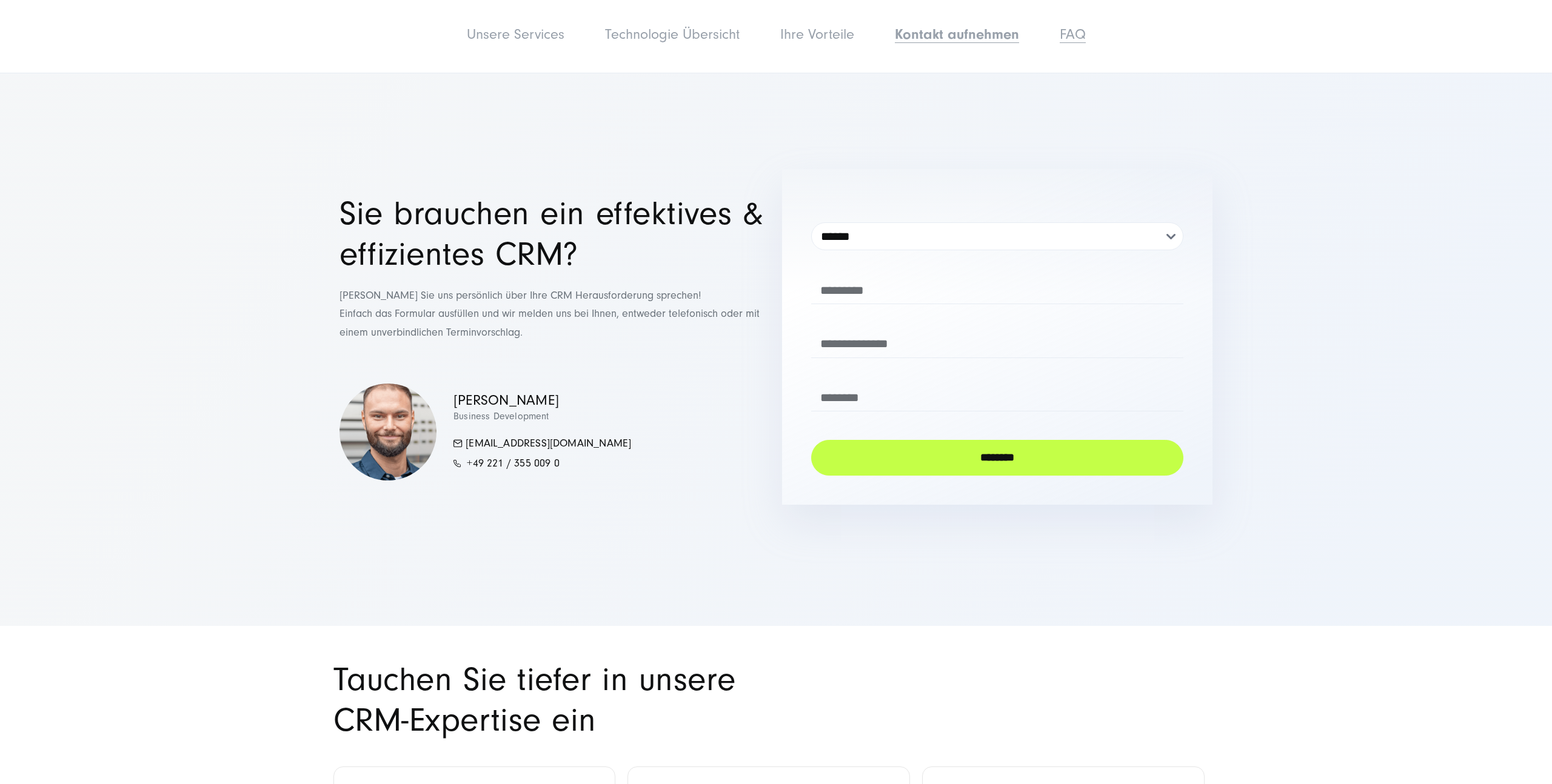
click at [1066, 36] on link "FAQ" at bounding box center [1072, 34] width 26 height 16
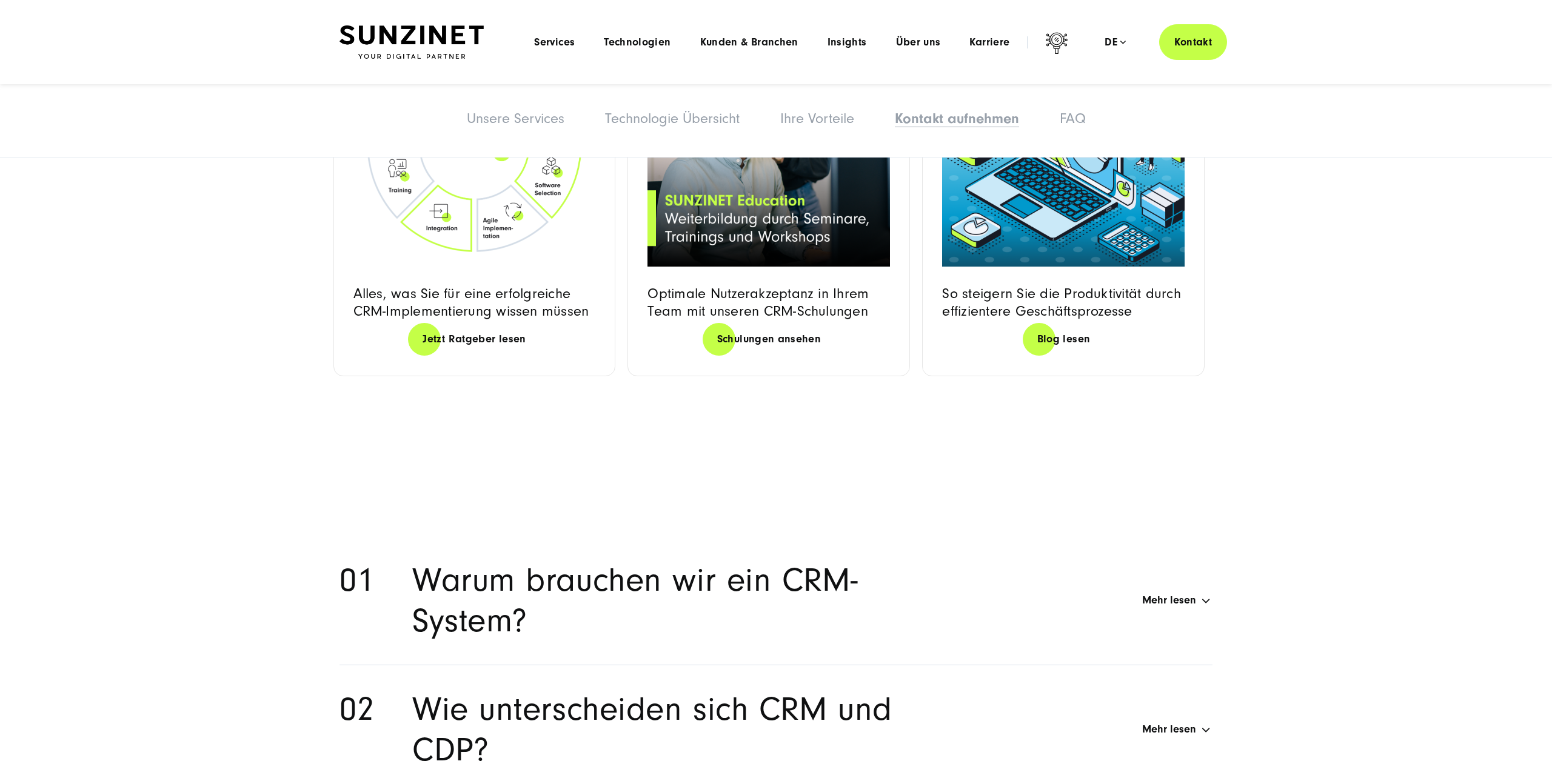
scroll to position [5967, 0]
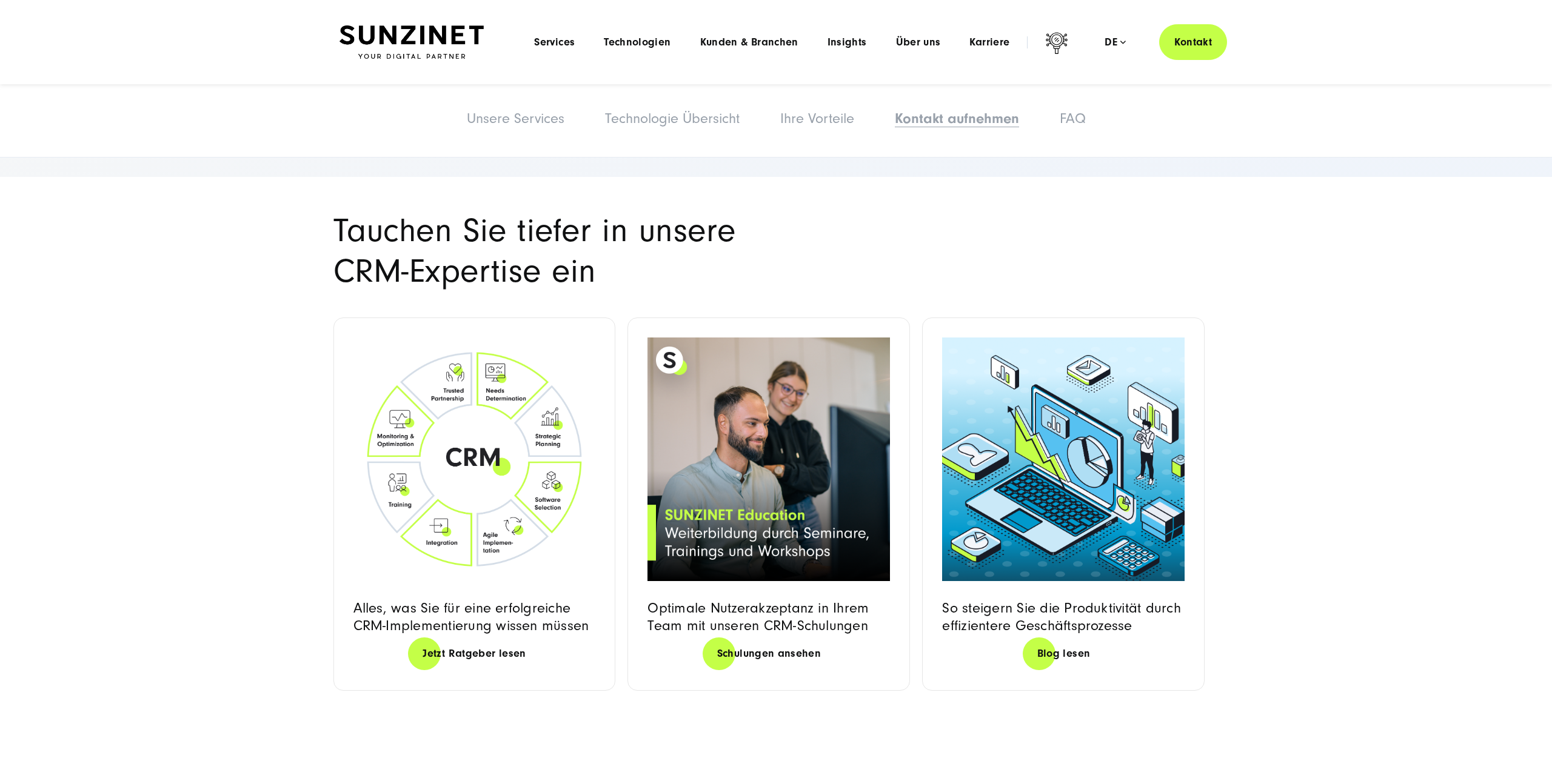
click at [485, 337] on img at bounding box center [475, 458] width 243 height 243
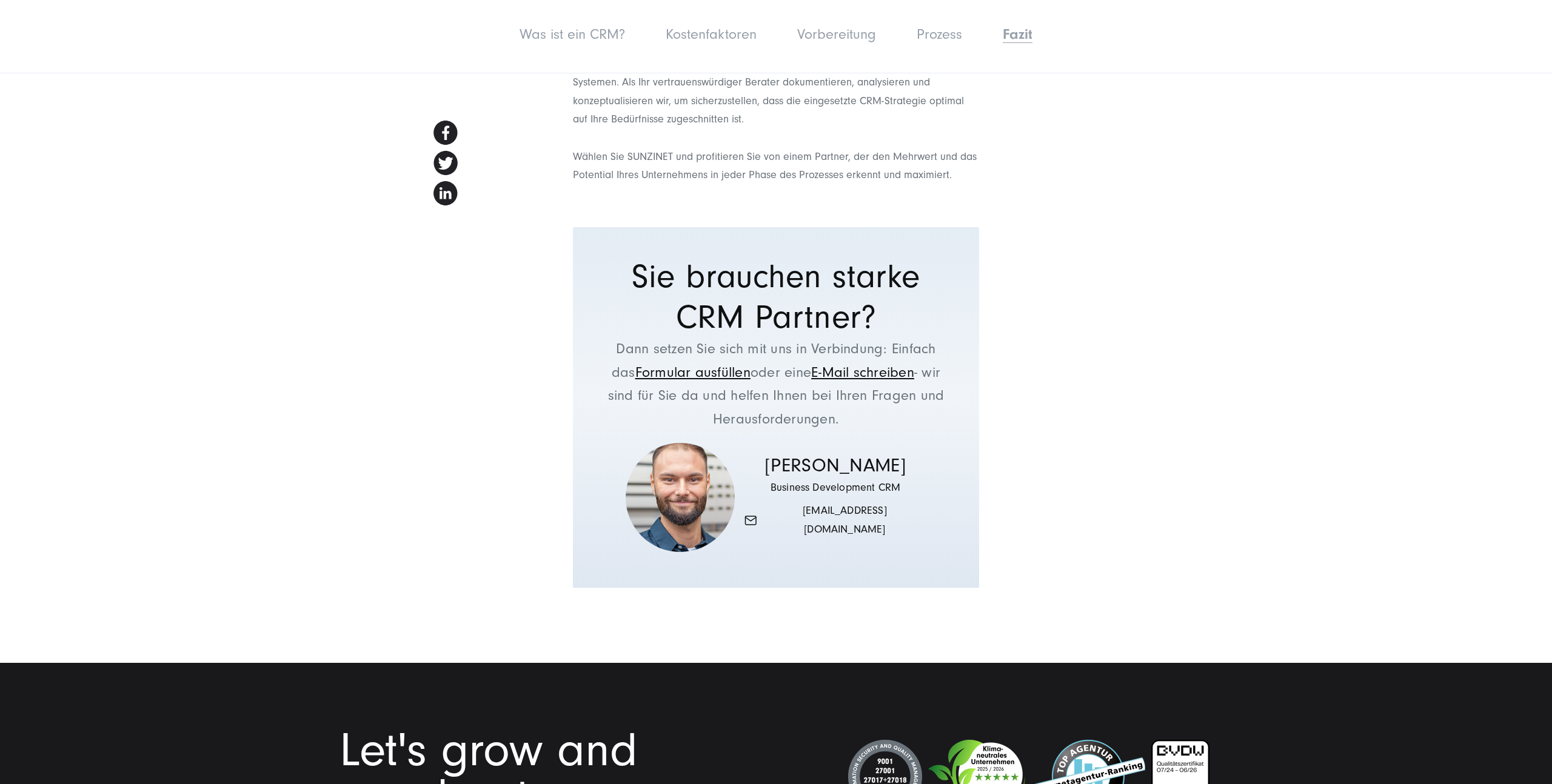
scroll to position [6149, 0]
